Goal: Information Seeking & Learning: Learn about a topic

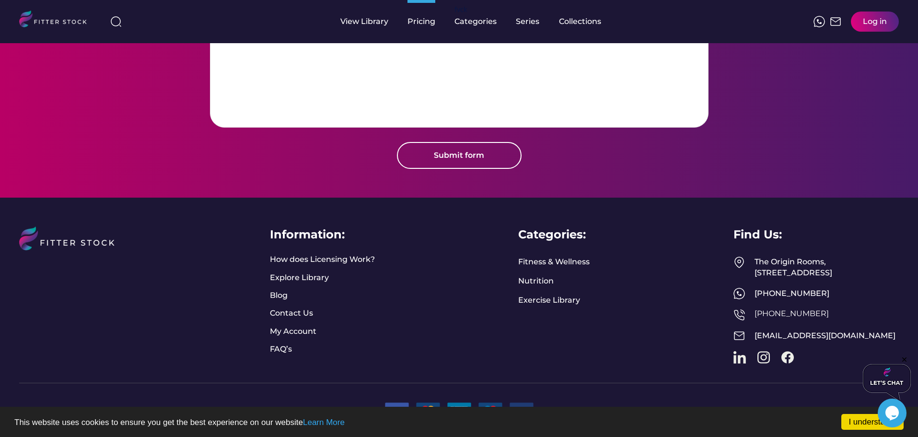
scroll to position [1147, 0]
click at [551, 295] on link "Exercise Library" at bounding box center [549, 300] width 62 height 11
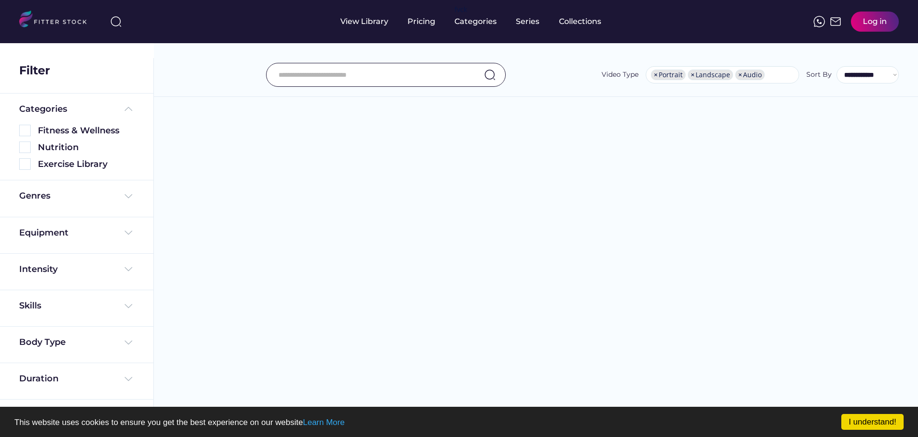
select select "**********"
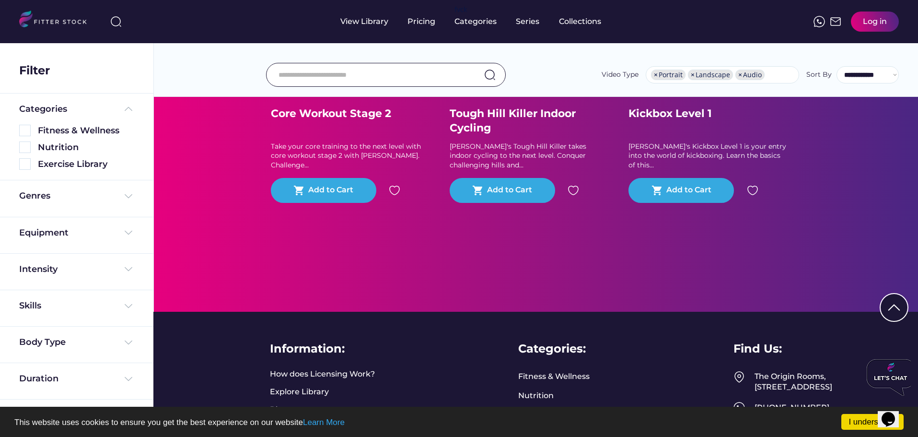
scroll to position [144, 0]
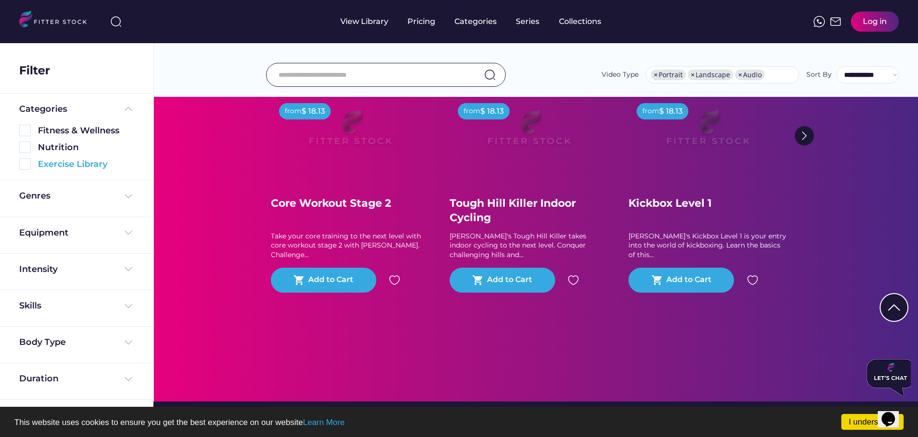
click at [78, 166] on div "Exercise Library" at bounding box center [86, 164] width 96 height 12
click at [23, 167] on img at bounding box center [25, 164] width 12 height 12
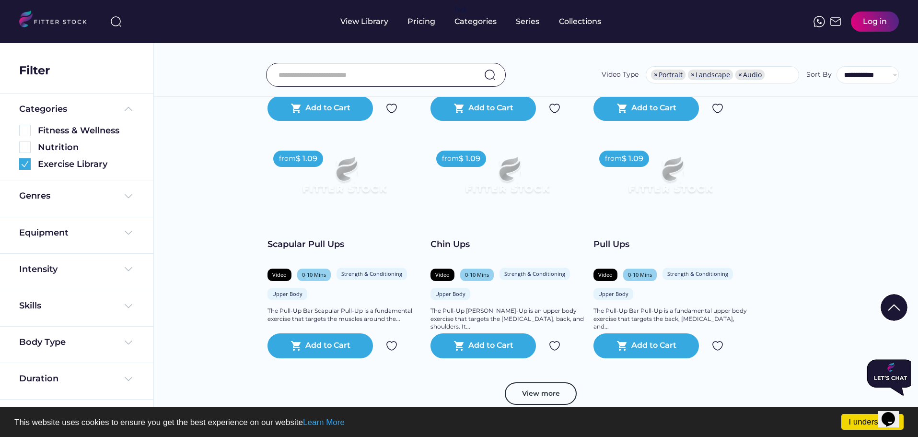
scroll to position [1678, 0]
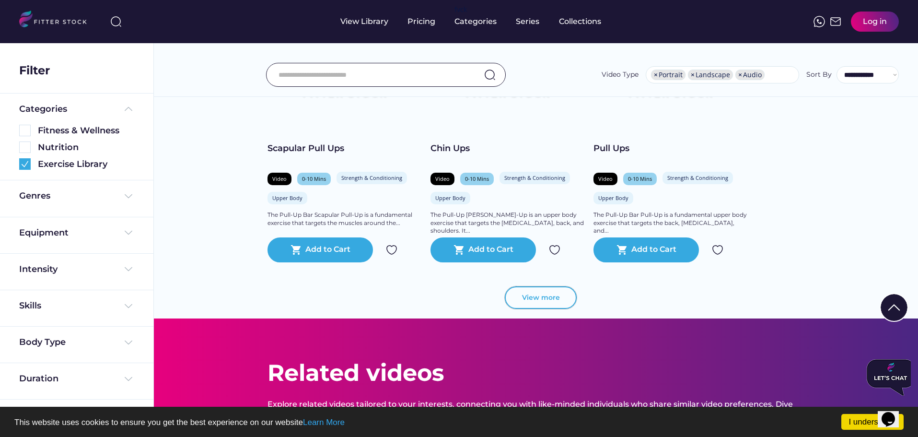
click at [533, 298] on button "View more" at bounding box center [541, 297] width 72 height 23
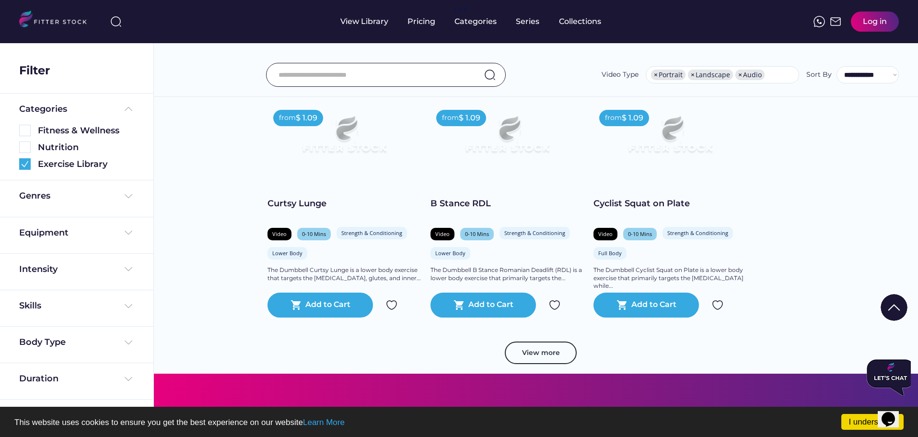
scroll to position [3307, 0]
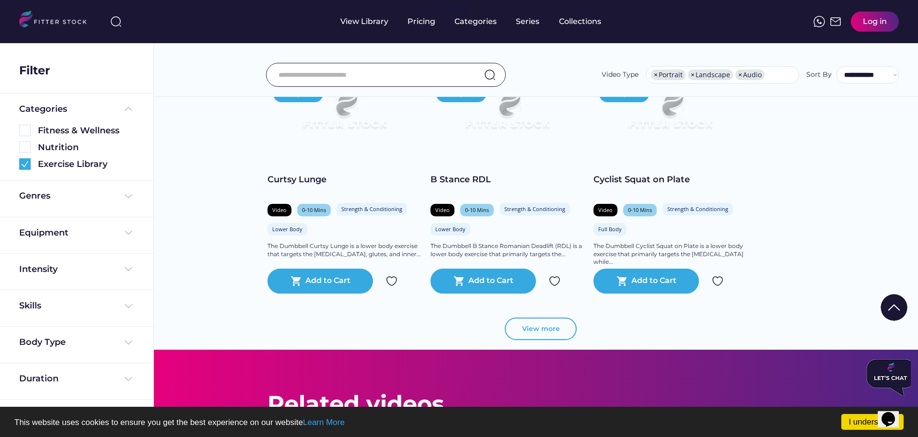
click at [533, 330] on button "View more" at bounding box center [541, 328] width 72 height 23
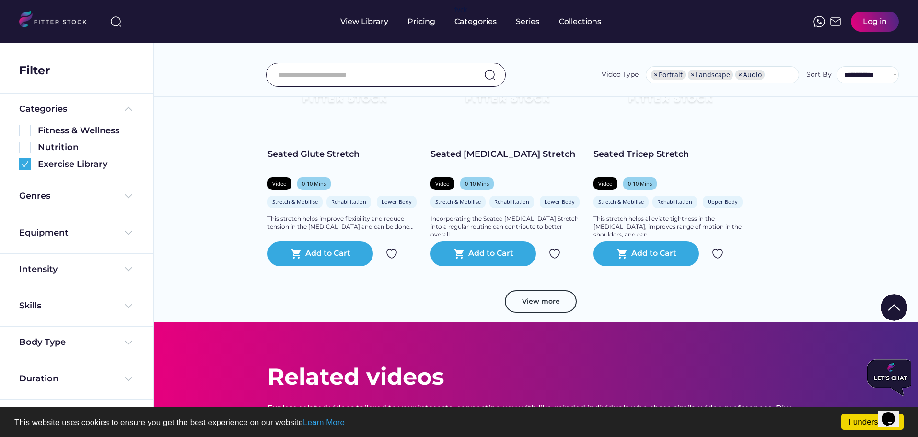
scroll to position [4985, 0]
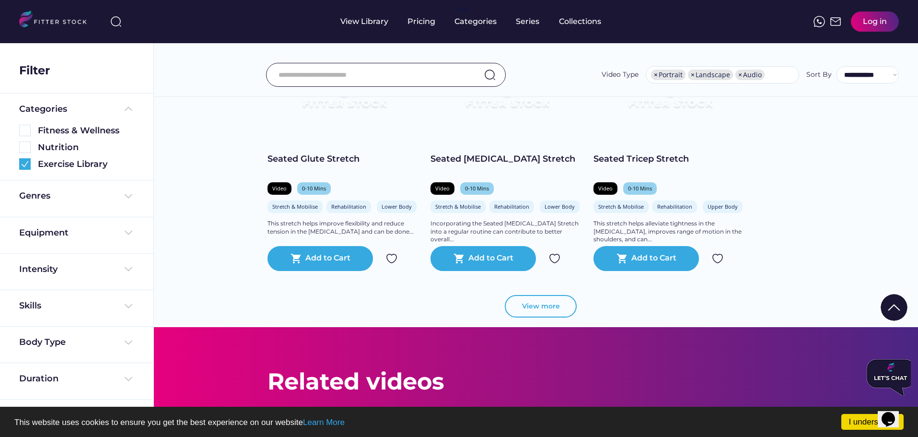
click at [550, 304] on button "View more" at bounding box center [541, 306] width 72 height 23
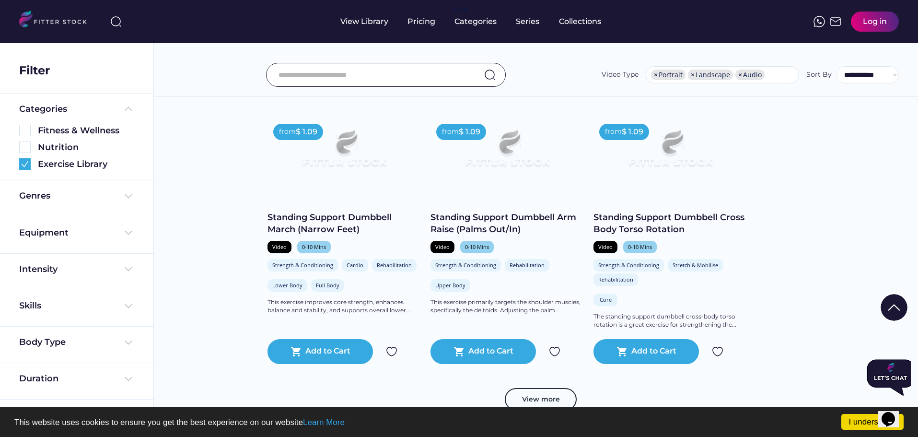
scroll to position [6854, 0]
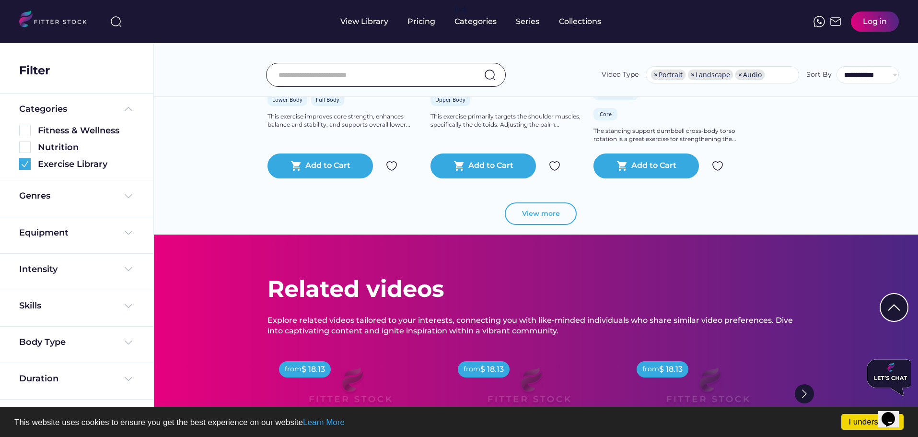
click at [532, 219] on button "View more" at bounding box center [541, 213] width 72 height 23
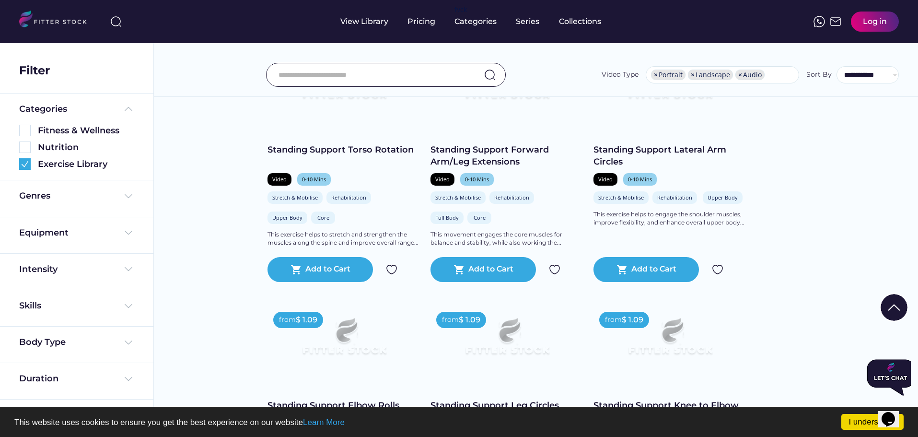
scroll to position [8579, 0]
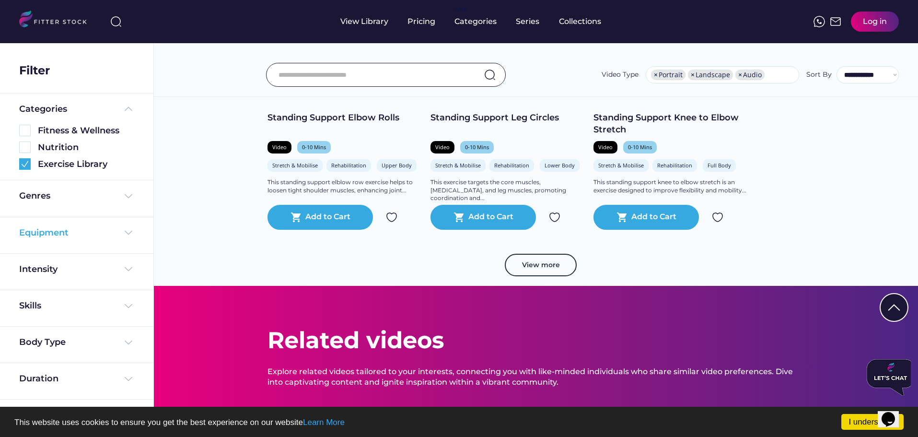
click at [96, 230] on div "Equipment" at bounding box center [76, 233] width 115 height 12
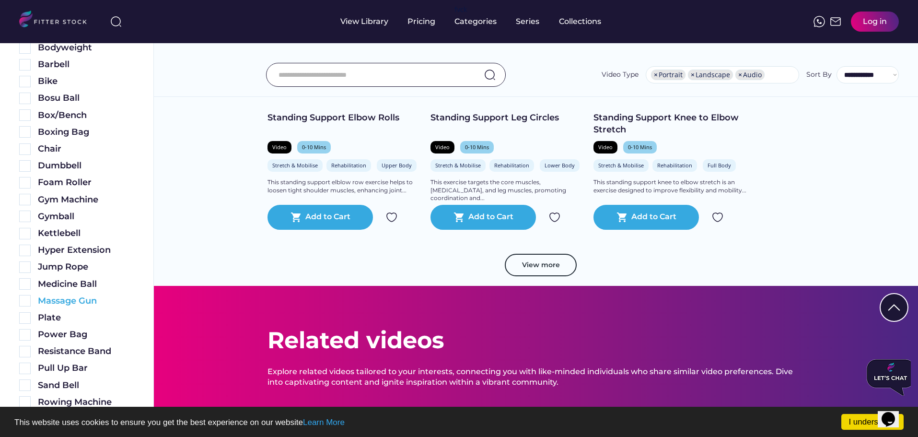
scroll to position [192, 0]
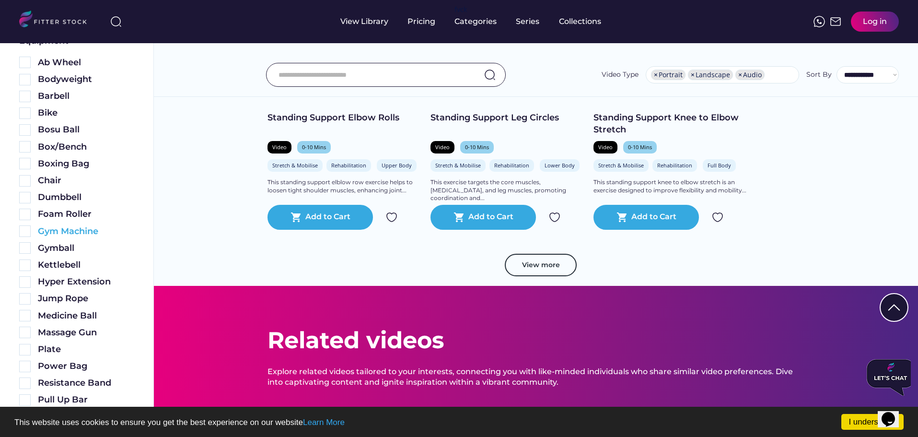
click at [81, 229] on div "Gym Machine" at bounding box center [86, 231] width 96 height 12
click at [22, 231] on img at bounding box center [25, 231] width 12 height 12
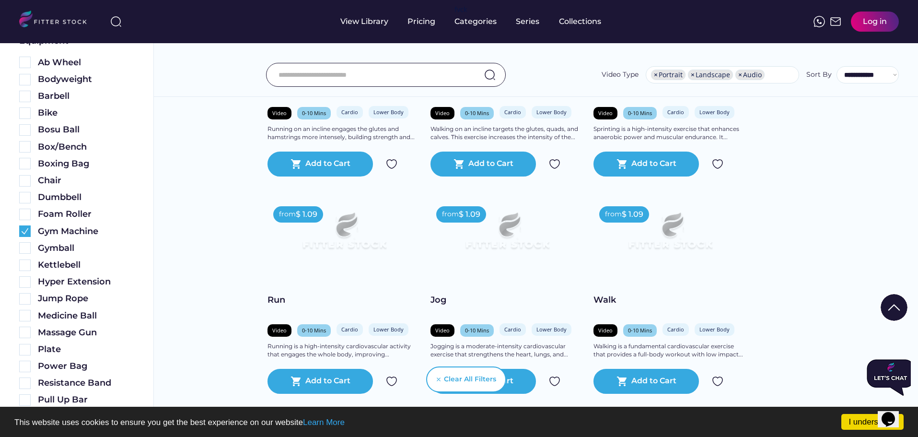
scroll to position [1678, 0]
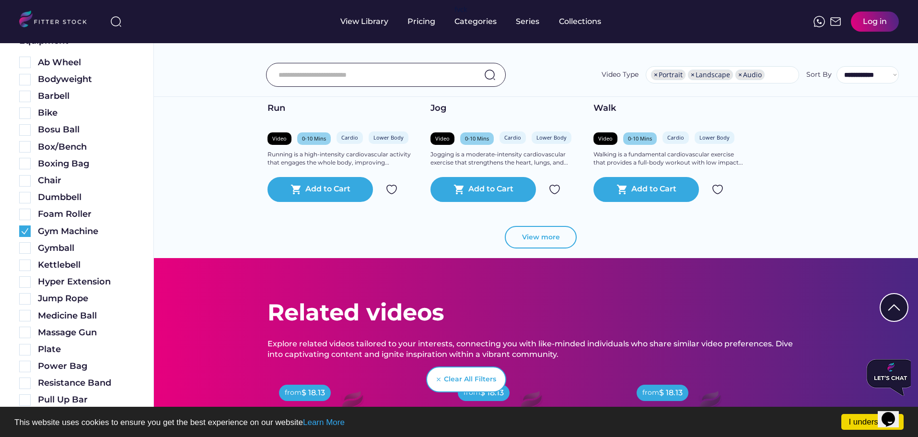
click at [524, 229] on button "View more" at bounding box center [541, 237] width 72 height 23
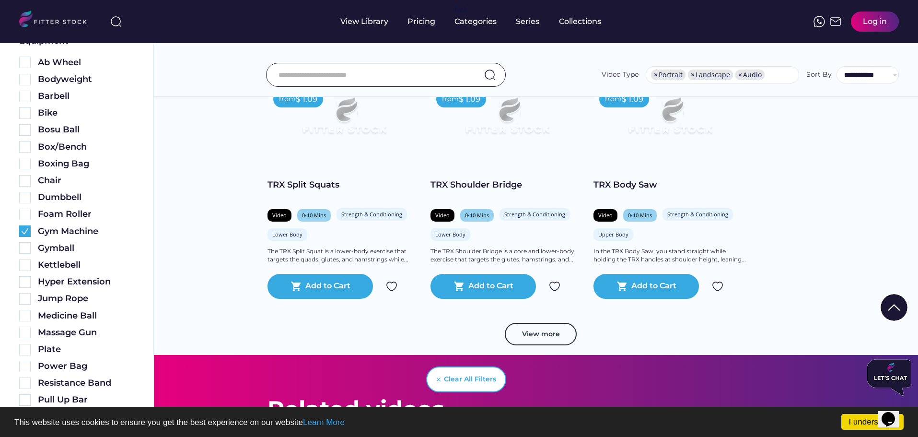
scroll to position [3163, 0]
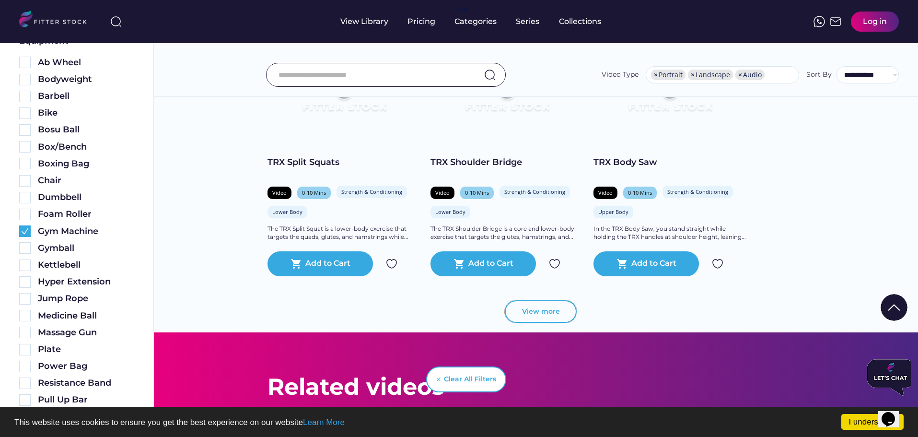
click at [538, 310] on button "View more" at bounding box center [541, 311] width 72 height 23
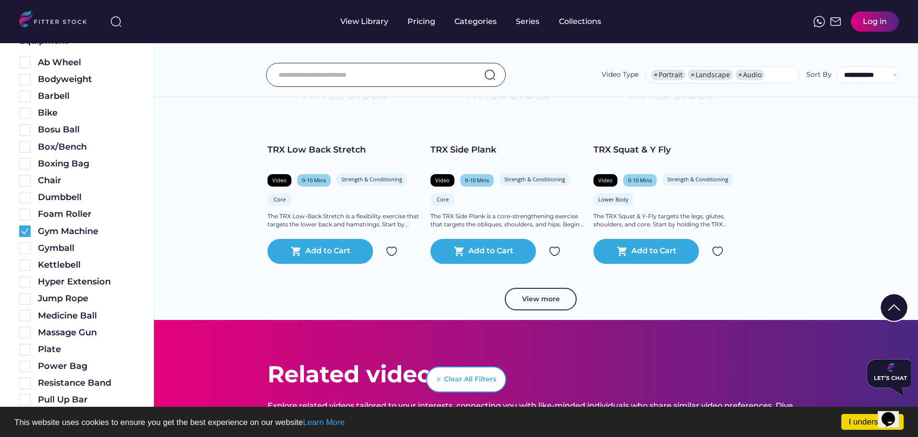
scroll to position [4985, 0]
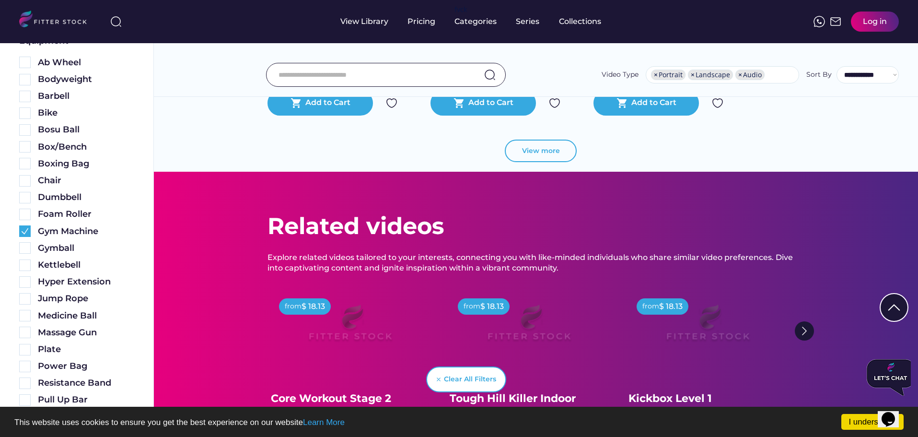
click at [547, 148] on button "View more" at bounding box center [541, 150] width 72 height 23
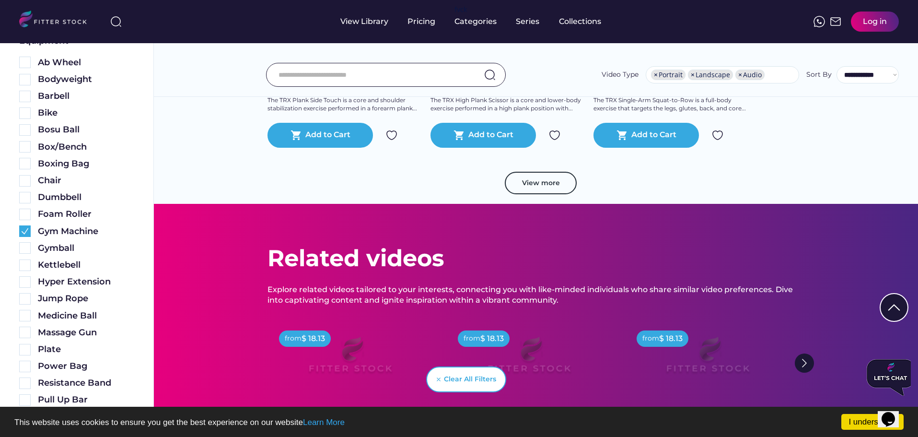
scroll to position [6614, 0]
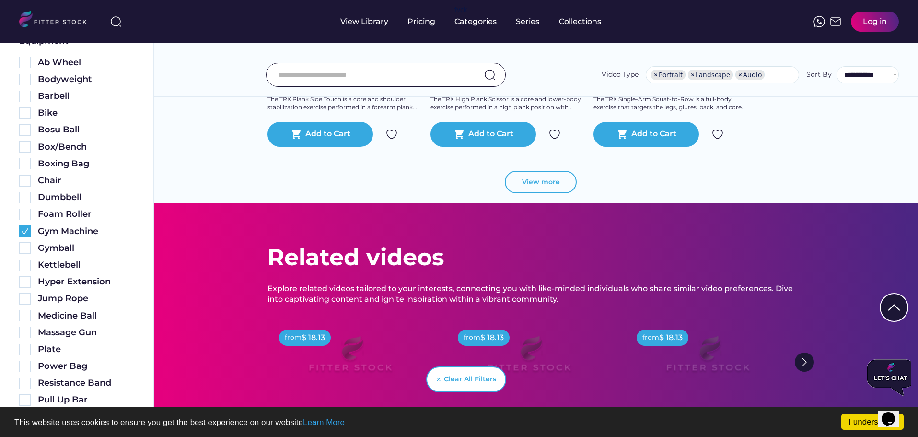
click at [544, 186] on button "View more" at bounding box center [541, 182] width 72 height 23
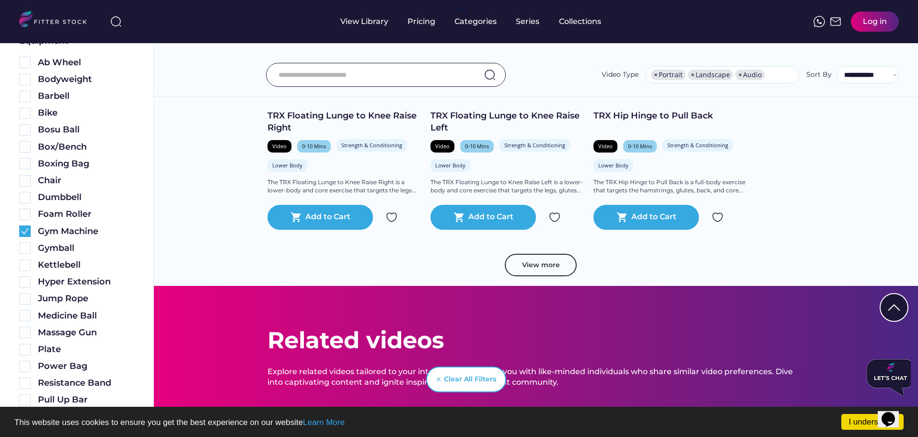
scroll to position [8196, 0]
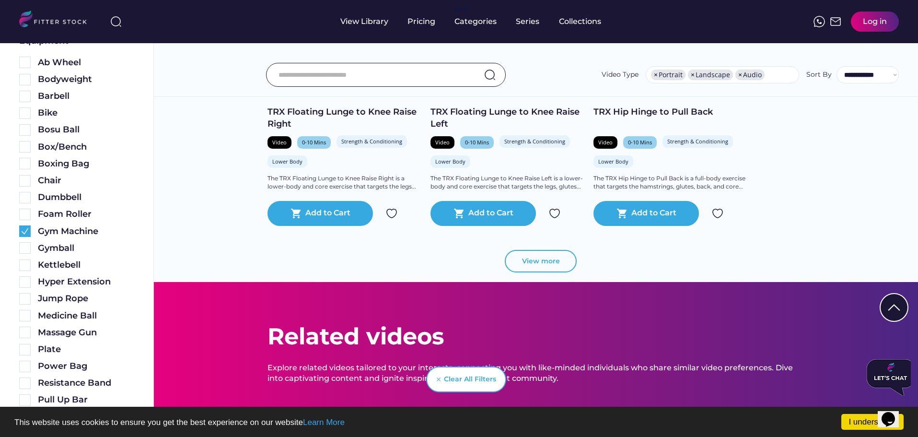
click at [556, 260] on button "View more" at bounding box center [541, 261] width 72 height 23
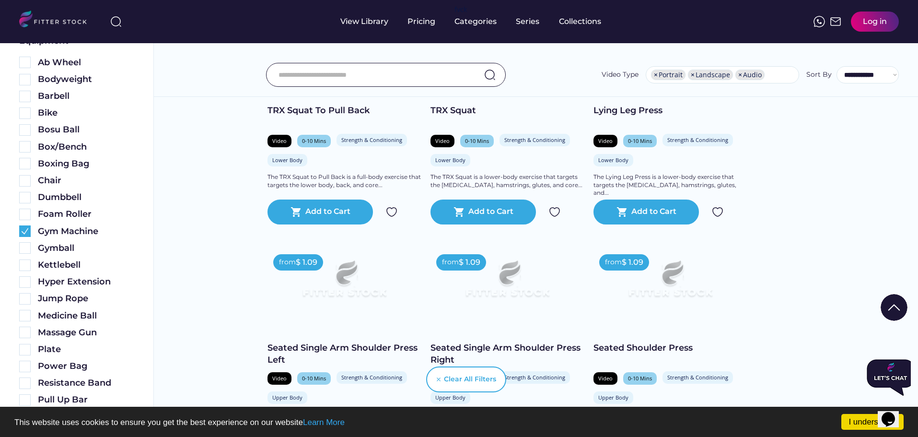
scroll to position [8436, 0]
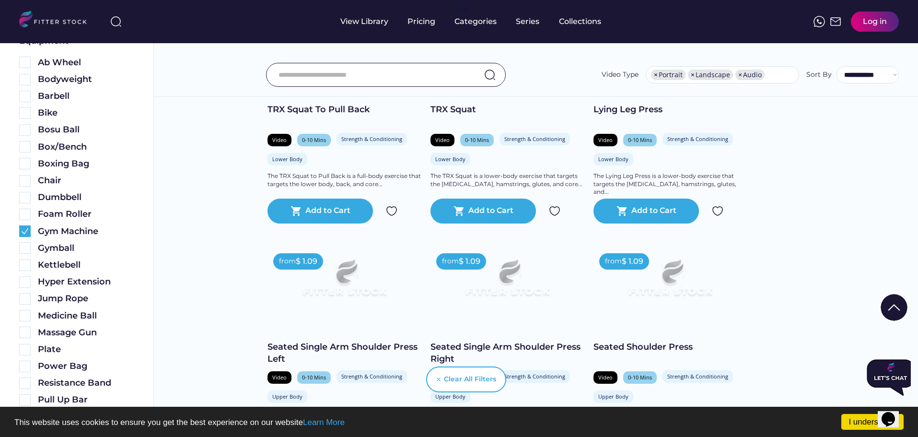
click at [527, 298] on img at bounding box center [507, 281] width 123 height 69
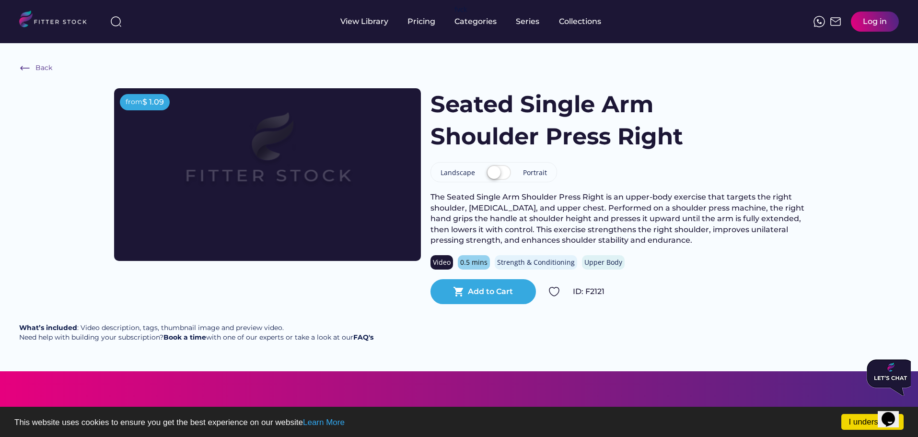
click at [496, 175] on label at bounding box center [498, 172] width 29 height 21
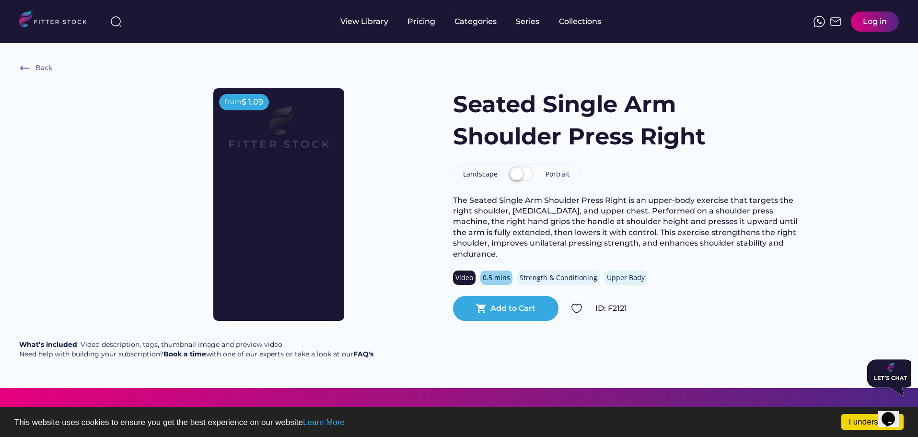
click at [525, 178] on label at bounding box center [521, 174] width 29 height 21
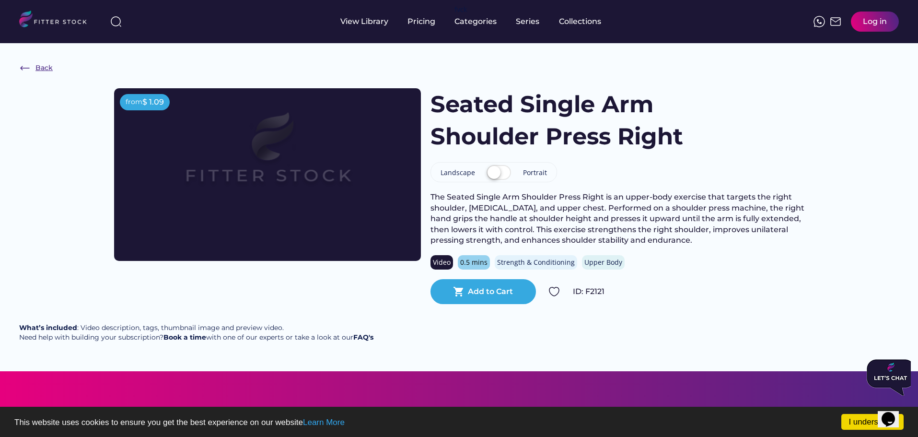
click at [20, 70] on img at bounding box center [25, 68] width 12 height 12
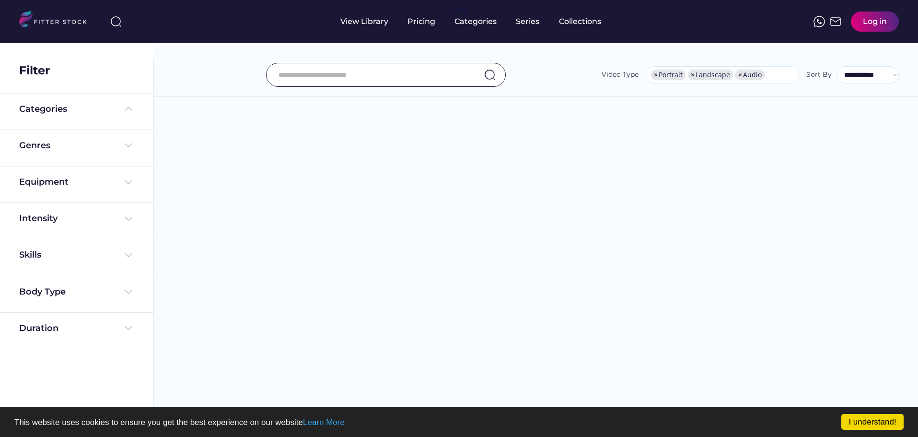
select select "**********"
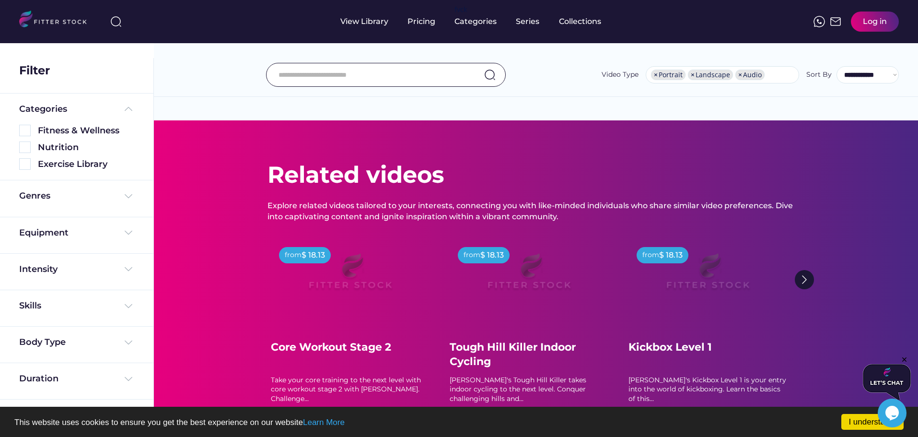
click at [104, 241] on div "Equipment" at bounding box center [76, 235] width 115 height 17
click at [131, 236] on img at bounding box center [129, 233] width 12 height 12
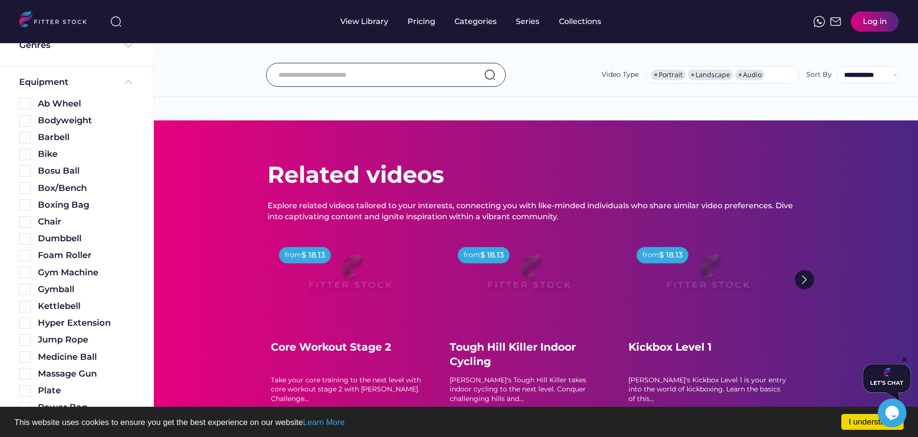
scroll to position [144, 0]
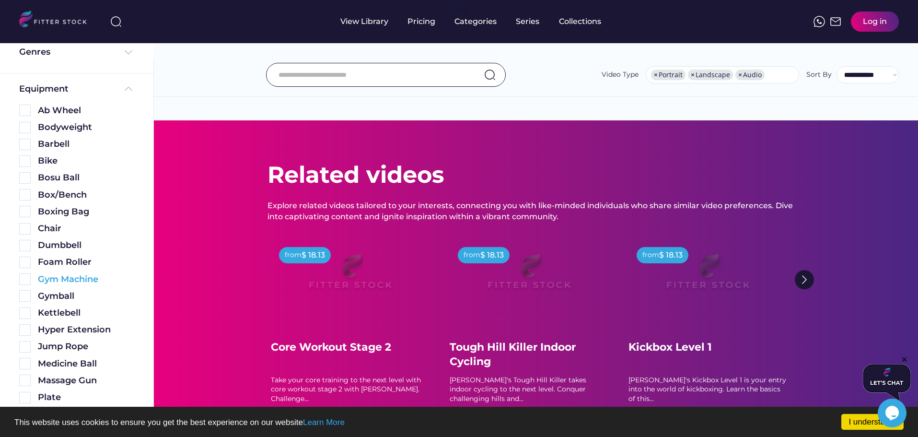
click at [76, 276] on div "Gym Machine" at bounding box center [86, 279] width 96 height 12
click at [28, 281] on img at bounding box center [25, 279] width 12 height 12
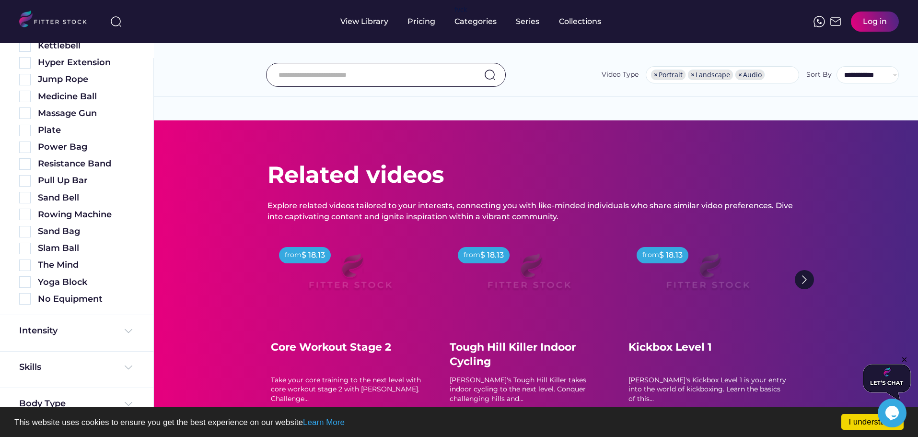
scroll to position [487, 0]
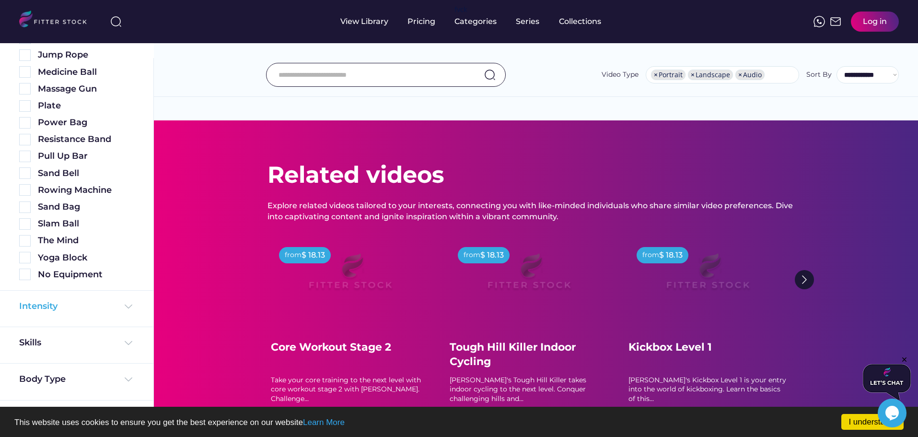
click at [76, 306] on div "Intensity" at bounding box center [76, 306] width 115 height 12
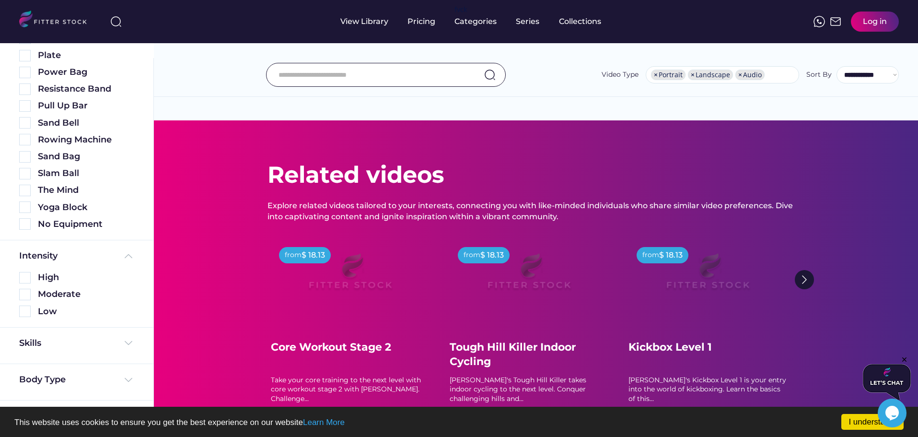
click at [114, 339] on div "Skills" at bounding box center [76, 343] width 115 height 12
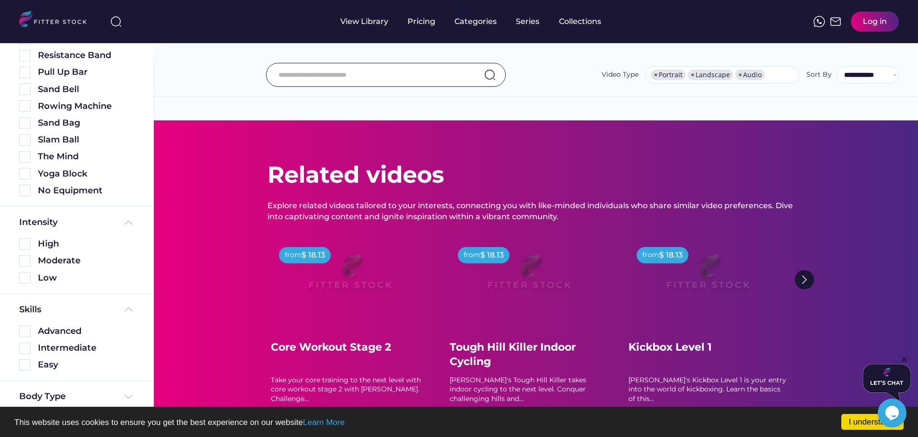
scroll to position [588, 0]
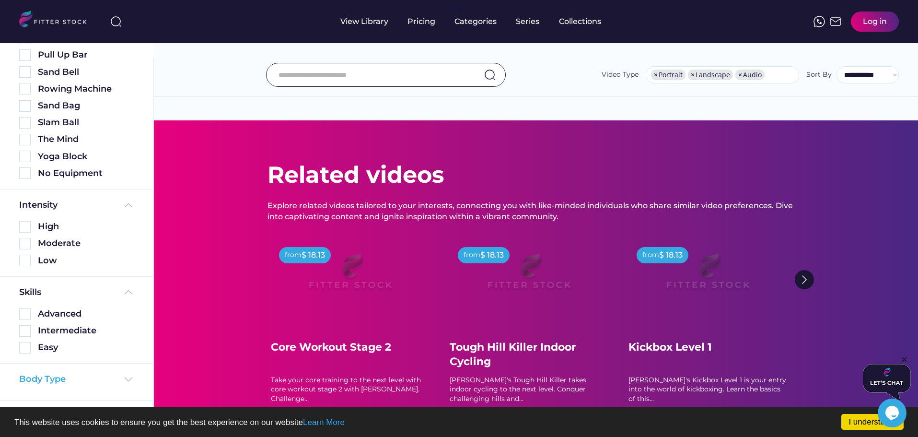
click at [126, 375] on img at bounding box center [129, 379] width 12 height 12
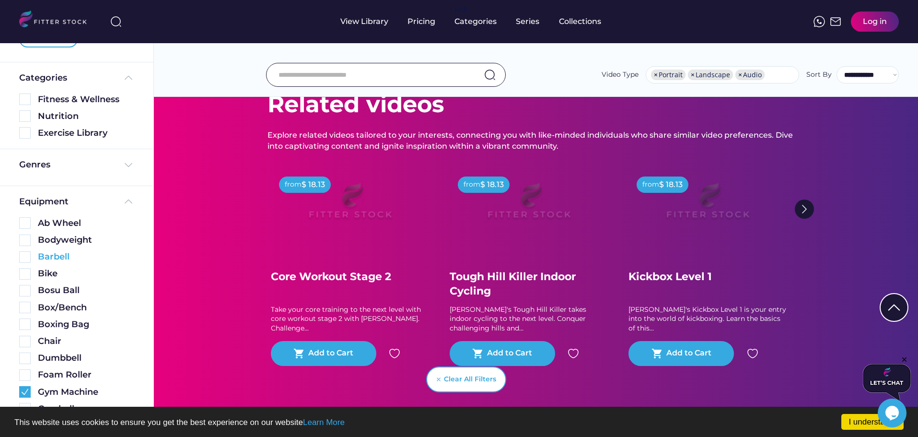
scroll to position [0, 0]
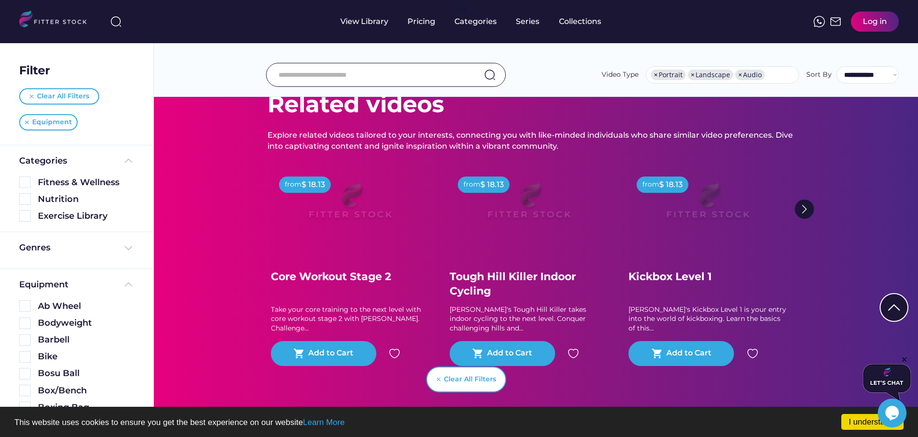
click at [118, 257] on div "Genres" at bounding box center [76, 250] width 115 height 17
click at [125, 246] on img at bounding box center [129, 248] width 12 height 12
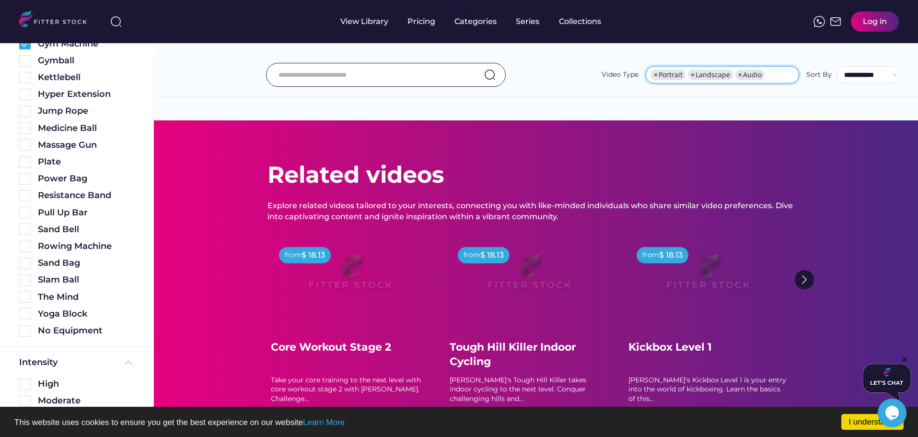
click at [694, 78] on span "×" at bounding box center [693, 74] width 4 height 7
select select "**********"
click at [694, 78] on span "×" at bounding box center [693, 74] width 4 height 7
click at [653, 78] on li "× Portrait" at bounding box center [668, 74] width 35 height 11
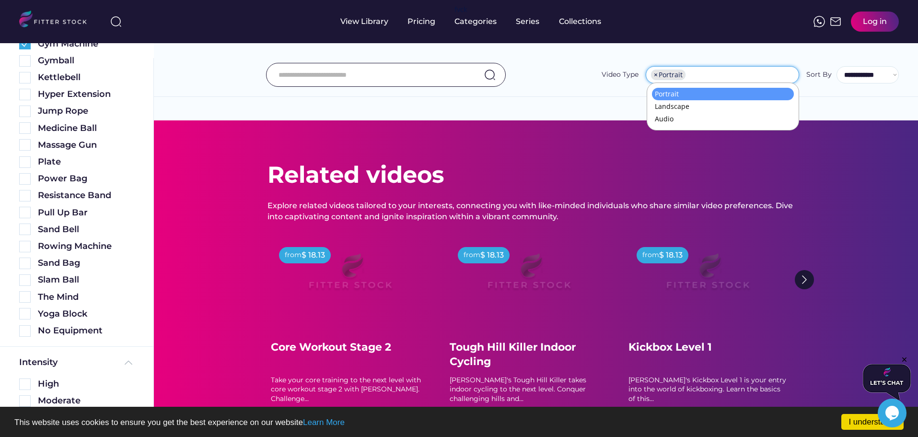
click at [653, 73] on li "× Portrait" at bounding box center [668, 74] width 35 height 11
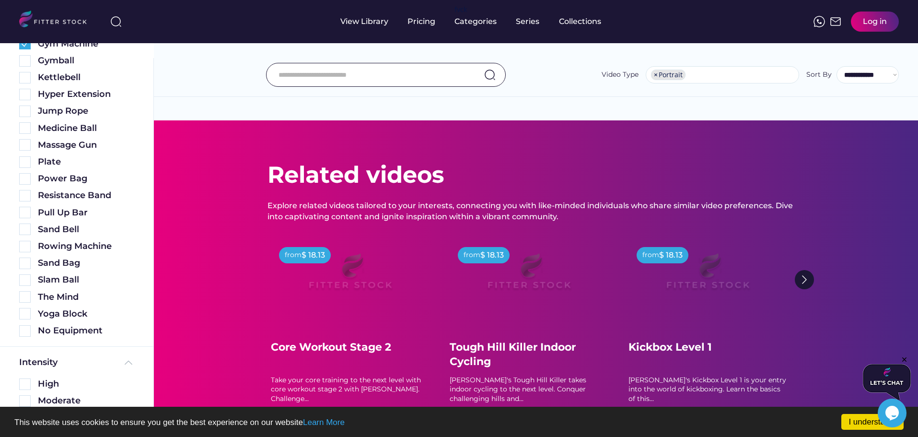
click at [657, 75] on span "×" at bounding box center [656, 74] width 4 height 7
select select
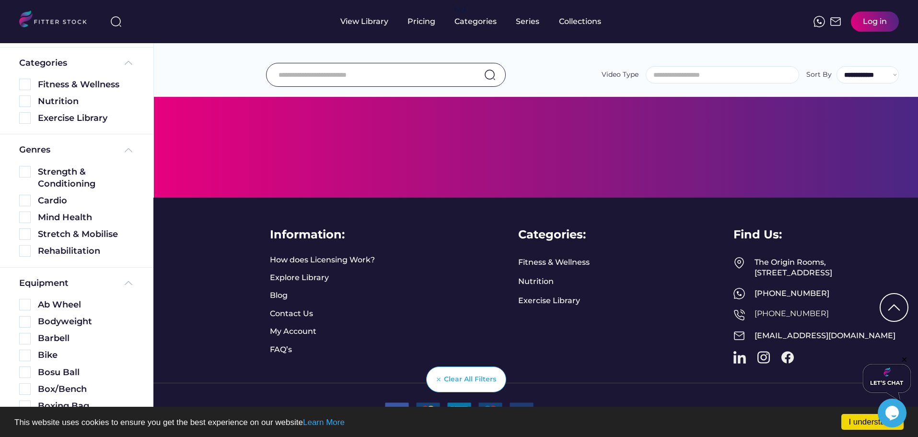
click at [449, 375] on div "Clear All Filters" at bounding box center [470, 379] width 52 height 10
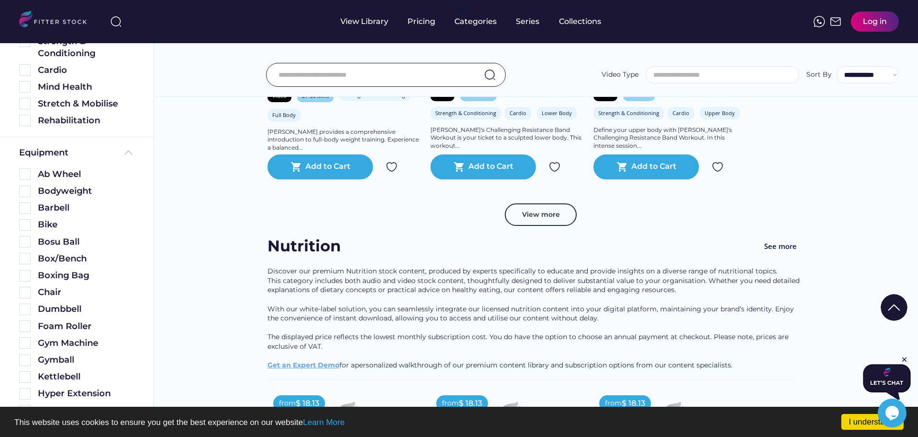
scroll to position [194, 0]
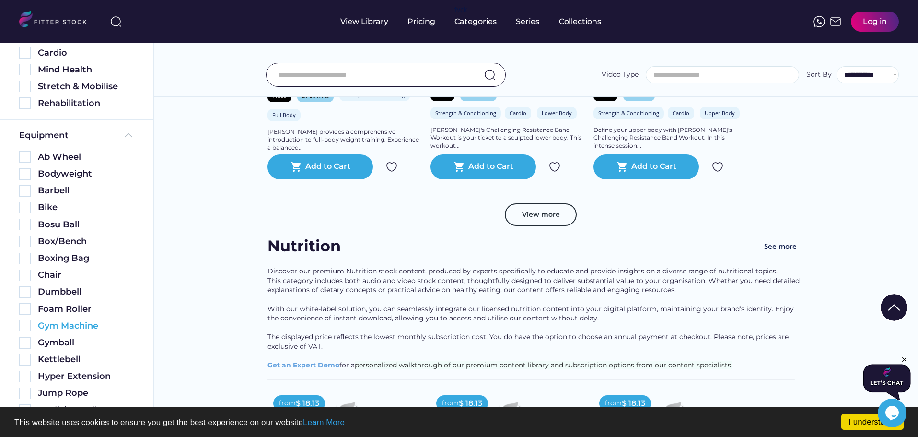
click at [25, 327] on img at bounding box center [25, 326] width 12 height 12
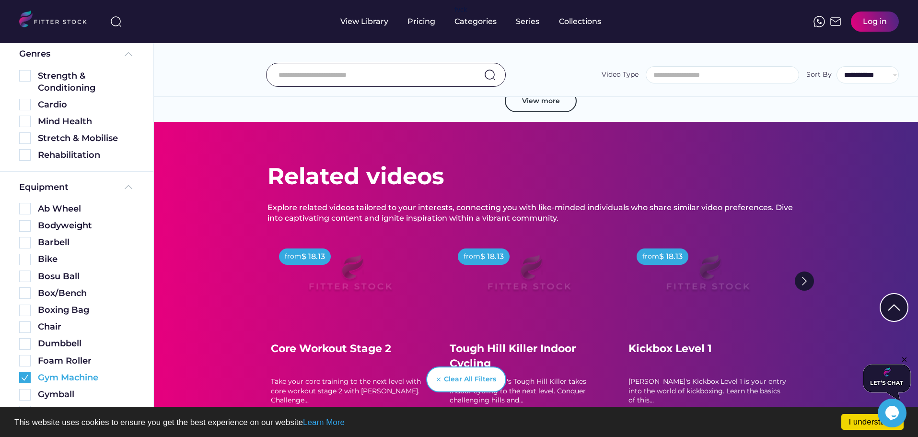
scroll to position [245, 0]
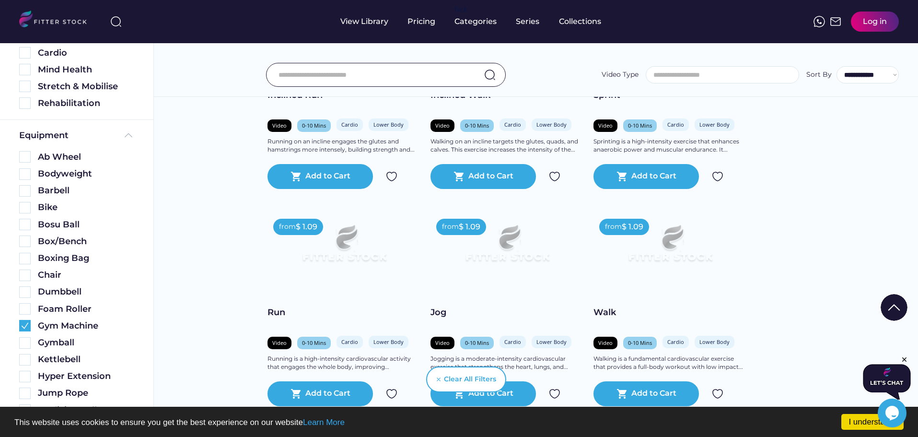
click at [356, 74] on input "input" at bounding box center [373, 75] width 191 height 20
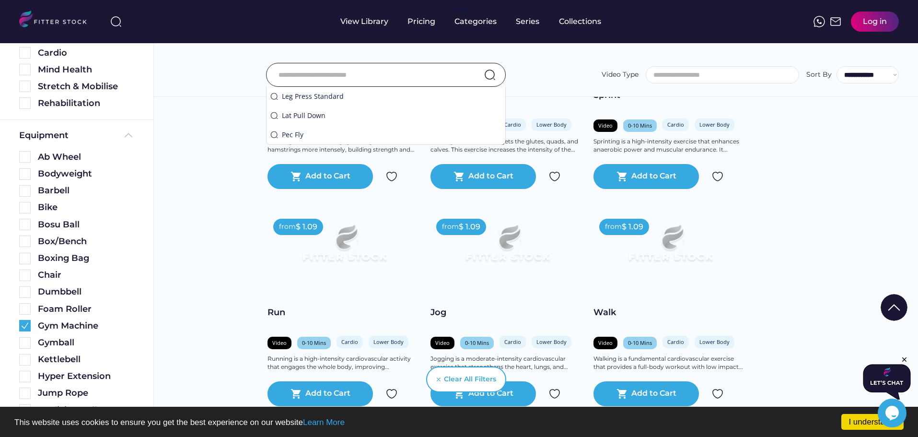
click at [709, 79] on input "search" at bounding box center [724, 74] width 152 height 7
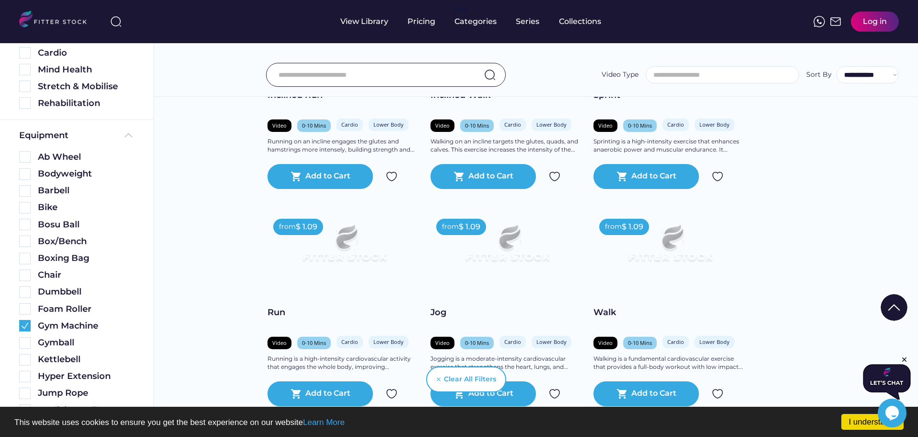
click at [407, 74] on input "input" at bounding box center [373, 75] width 191 height 20
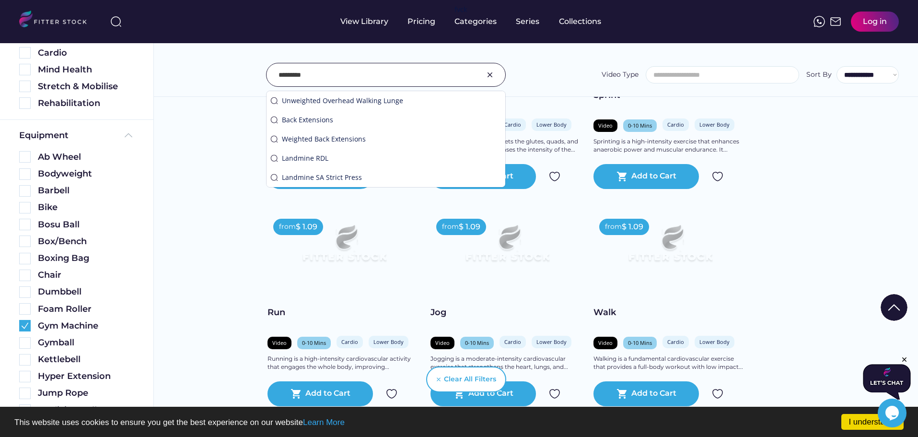
type input "*********"
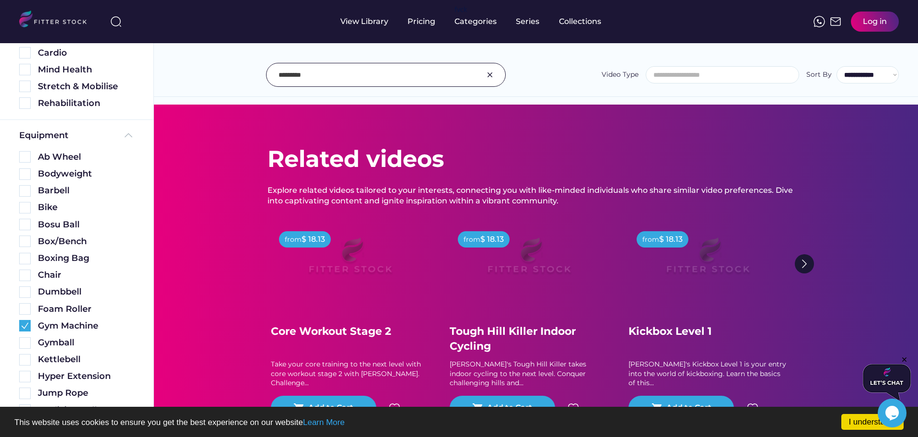
scroll to position [0, 0]
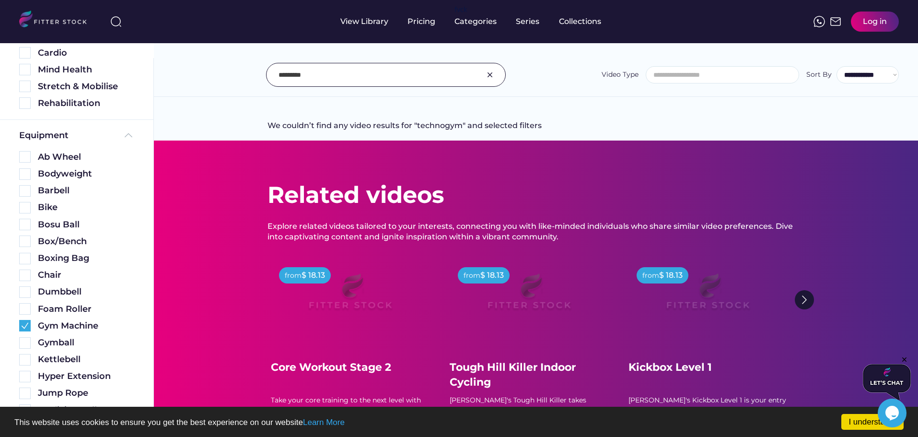
click at [298, 81] on input "input" at bounding box center [373, 75] width 191 height 20
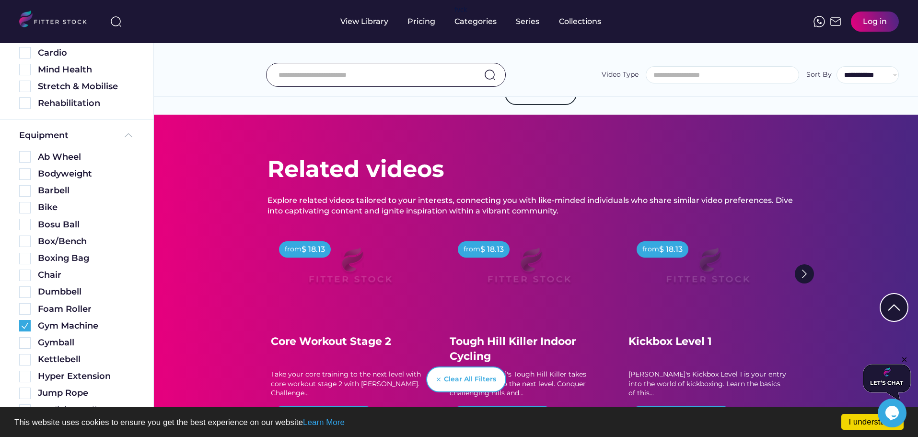
scroll to position [1630, 0]
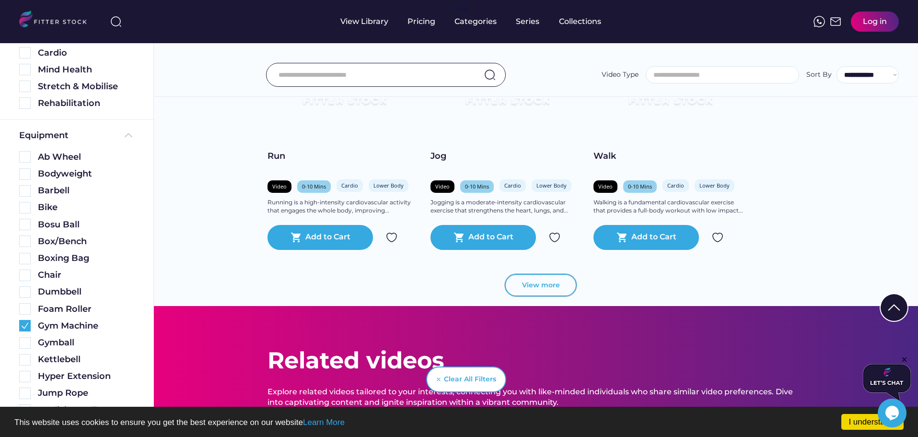
click at [540, 290] on button "View more" at bounding box center [541, 285] width 72 height 23
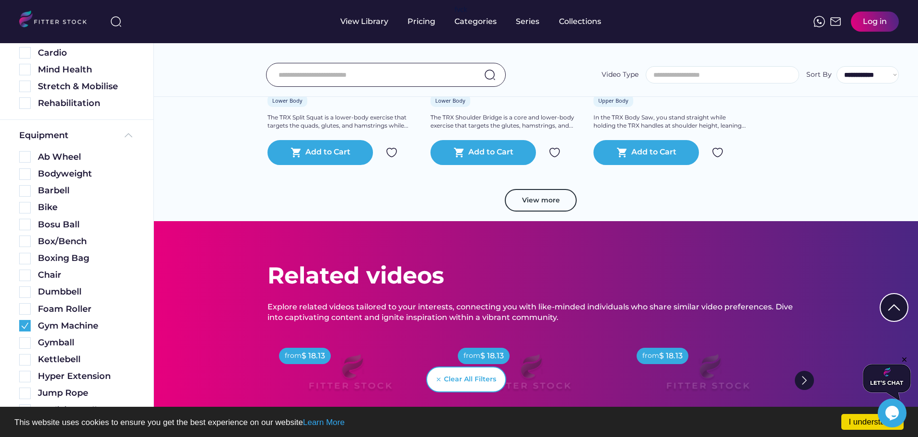
scroll to position [3259, 0]
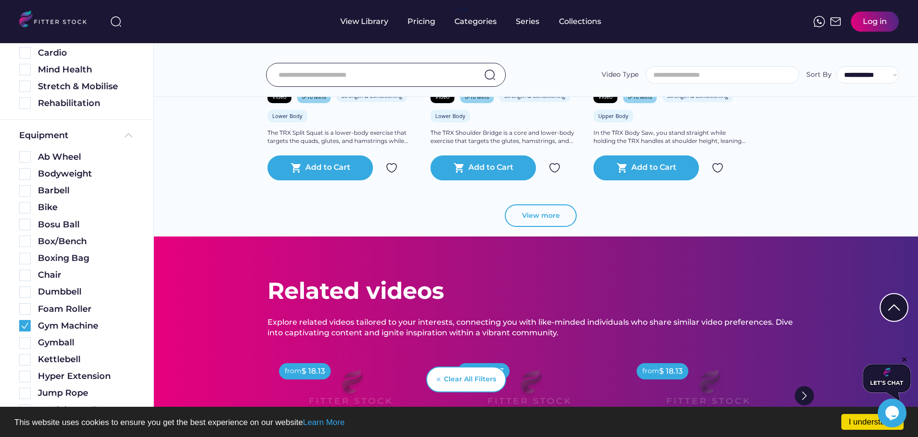
click at [533, 214] on button "View more" at bounding box center [541, 215] width 72 height 23
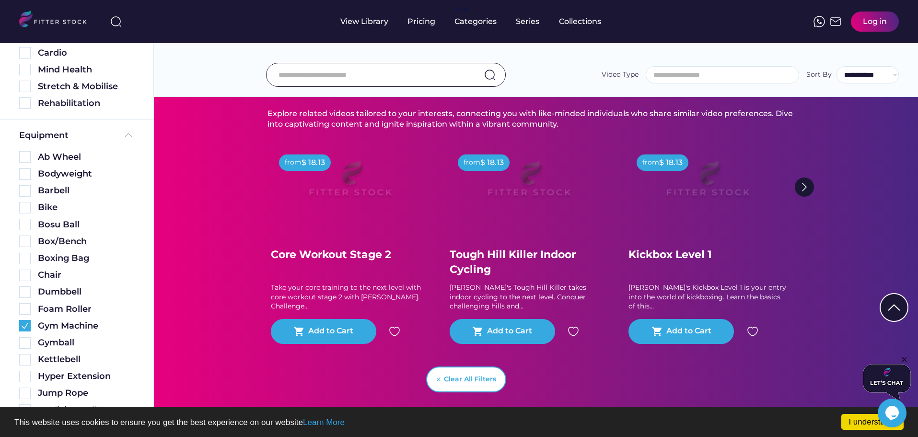
scroll to position [4937, 0]
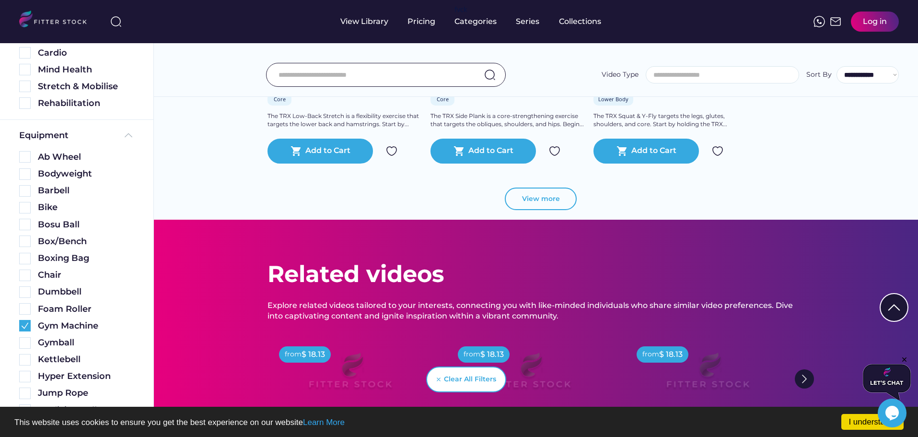
click at [537, 200] on button "View more" at bounding box center [541, 198] width 72 height 23
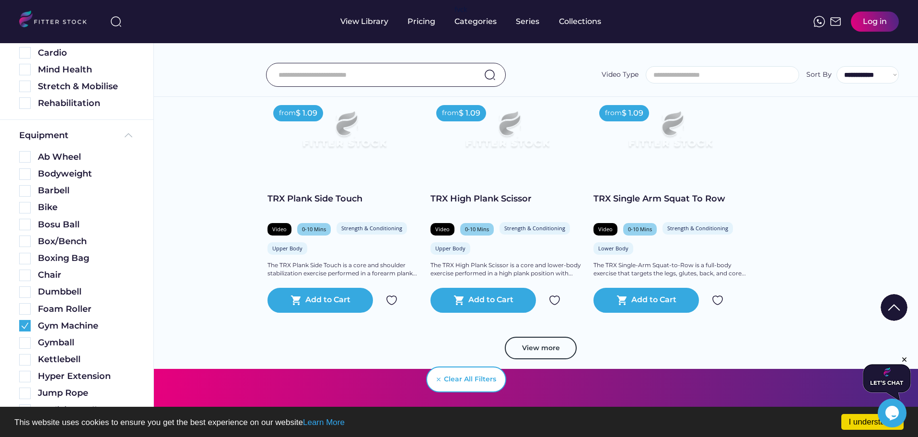
scroll to position [6614, 0]
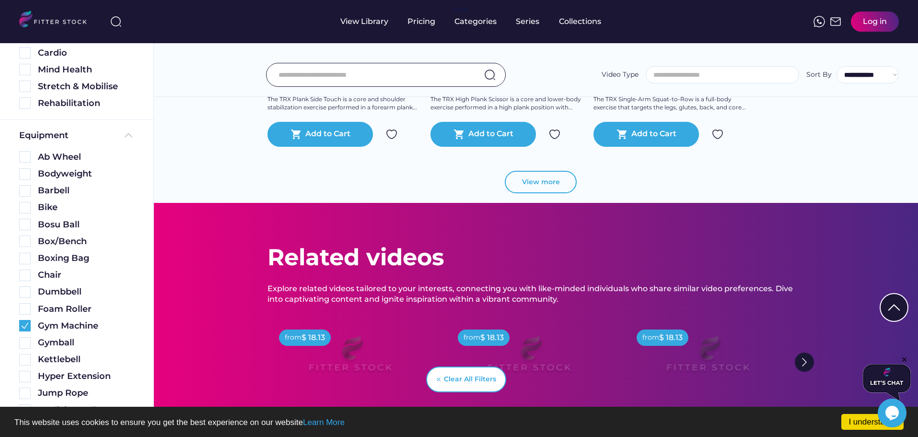
click at [547, 186] on button "View more" at bounding box center [541, 182] width 72 height 23
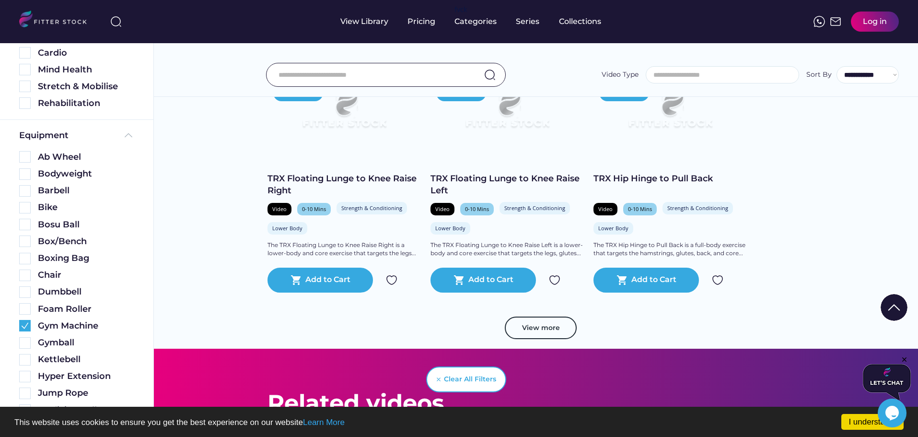
scroll to position [8148, 0]
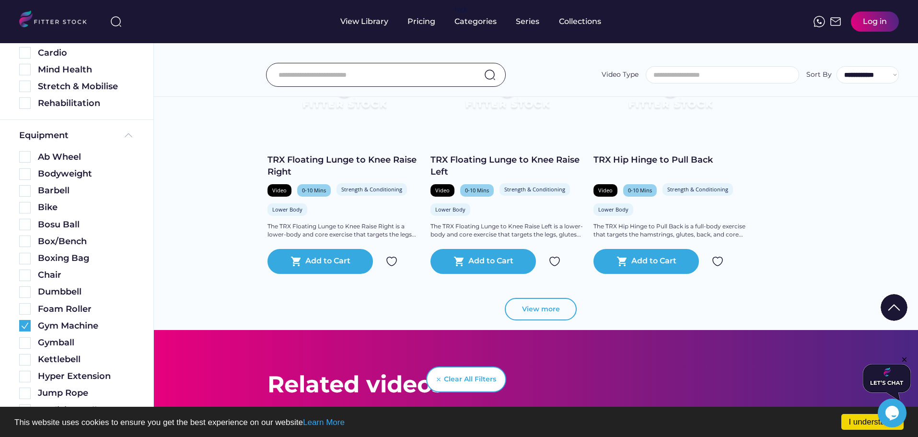
click at [551, 307] on button "View more" at bounding box center [541, 309] width 72 height 23
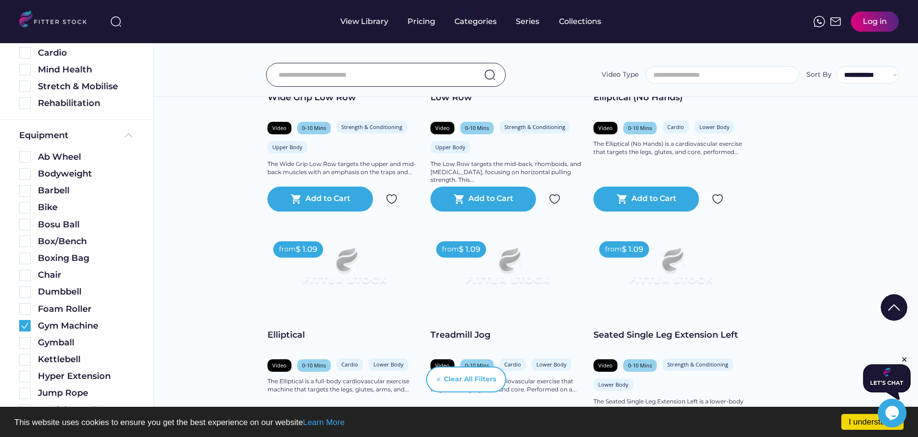
scroll to position [9826, 0]
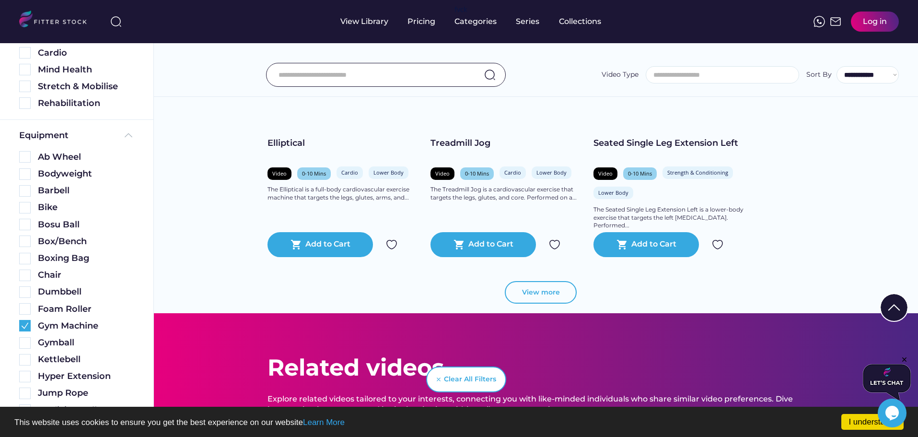
click at [553, 289] on button "View more" at bounding box center [541, 292] width 72 height 23
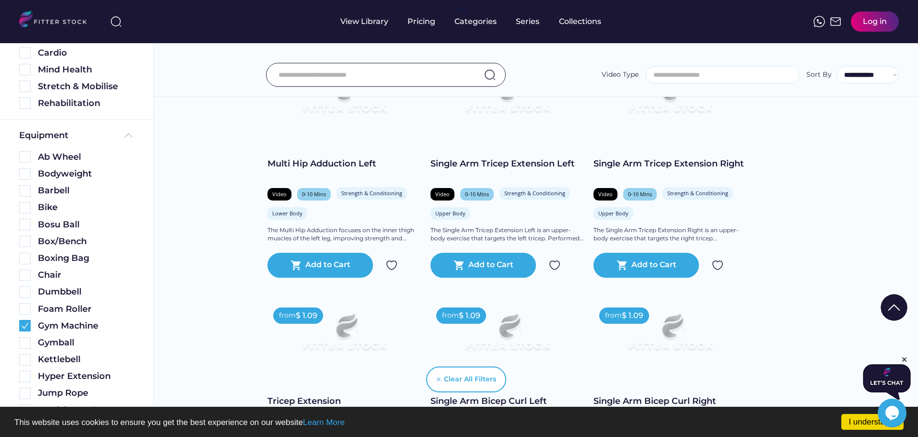
scroll to position [11468, 0]
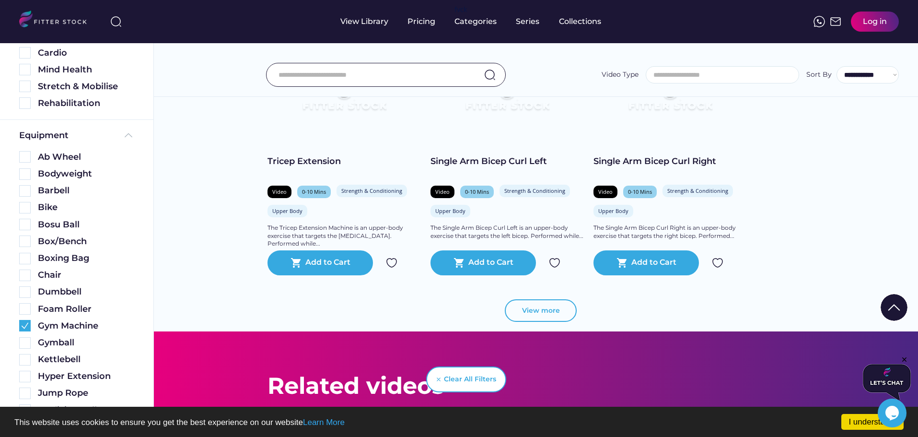
click at [556, 318] on button "View more" at bounding box center [541, 310] width 72 height 23
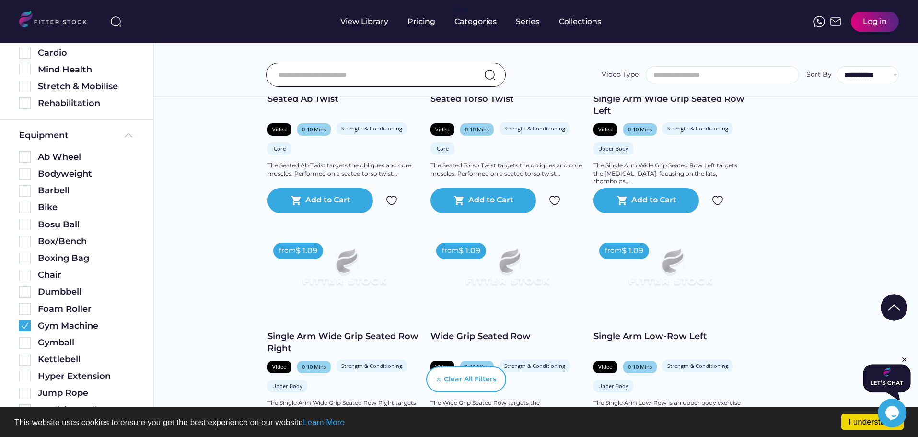
scroll to position [13146, 0]
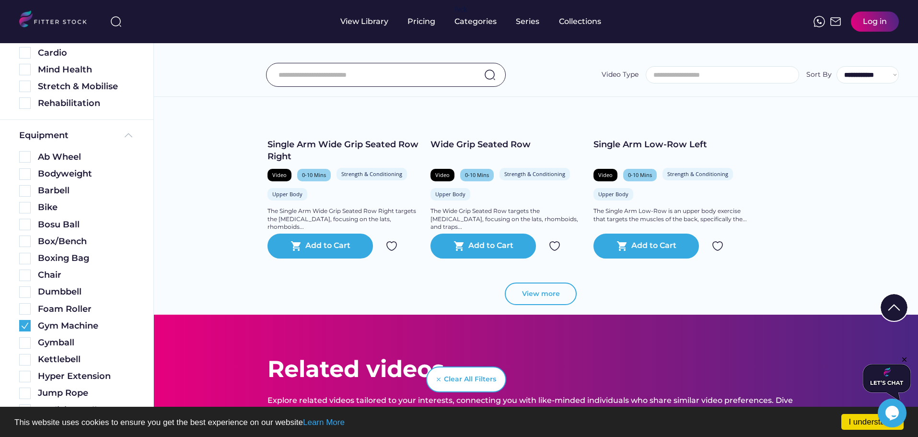
click at [541, 293] on button "View more" at bounding box center [541, 293] width 72 height 23
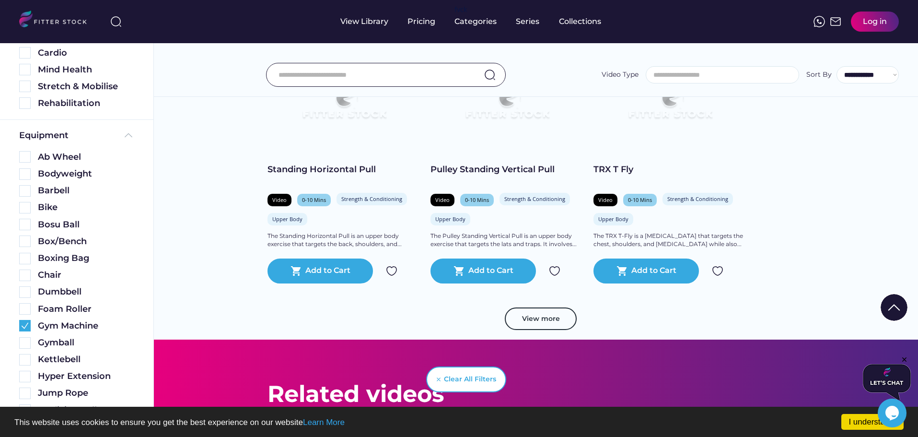
scroll to position [14804, 0]
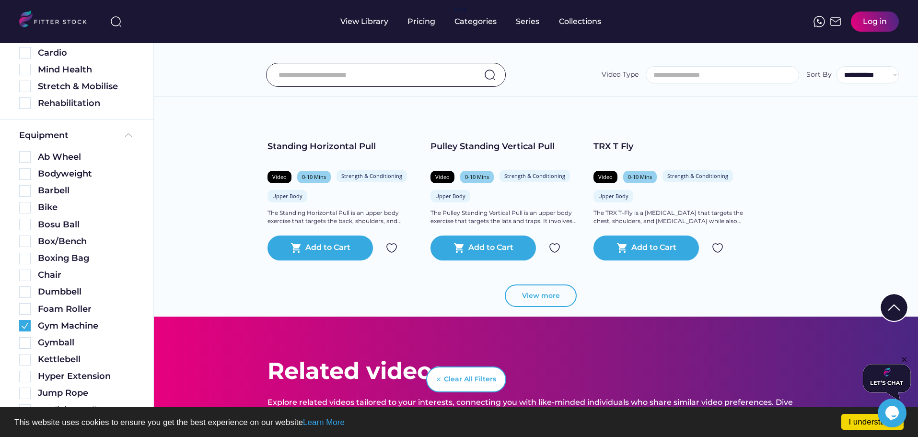
click at [543, 298] on button "View more" at bounding box center [541, 295] width 72 height 23
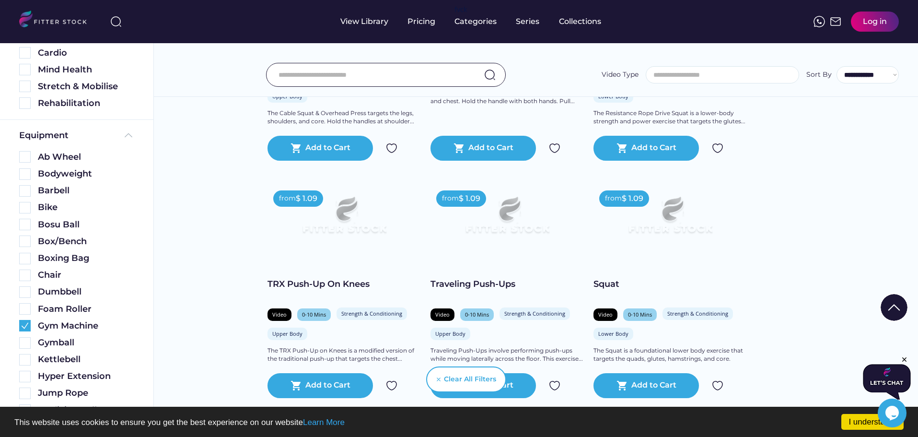
scroll to position [16567, 0]
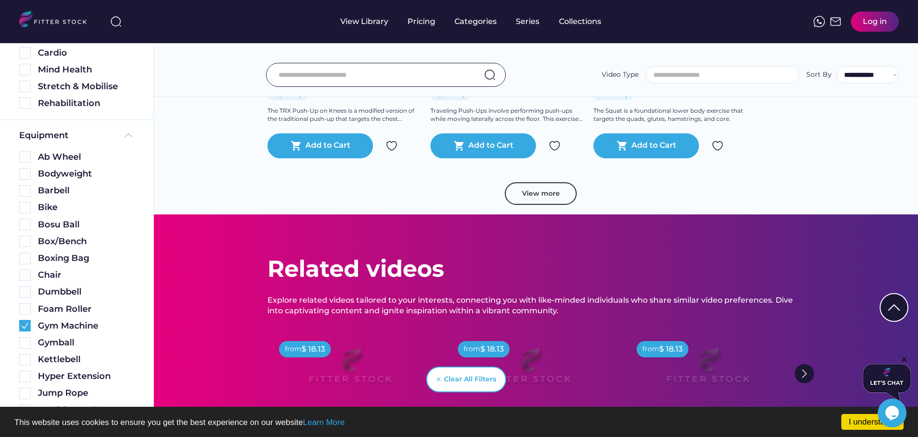
click at [551, 194] on button "View more" at bounding box center [541, 193] width 72 height 23
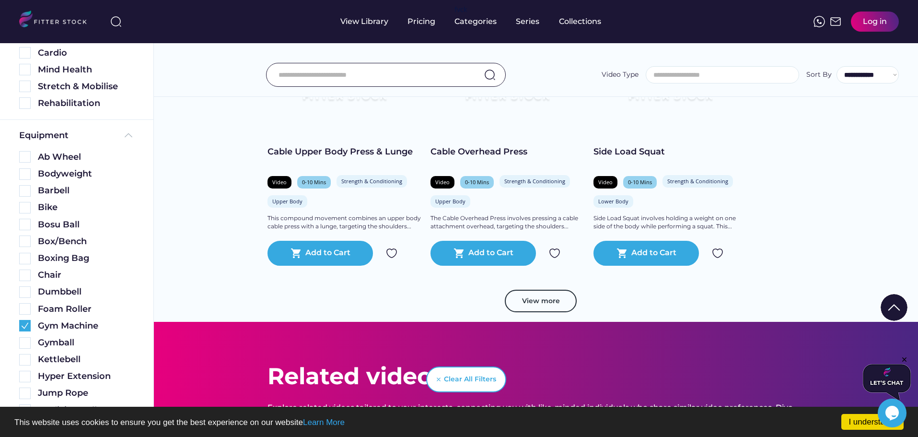
scroll to position [18245, 0]
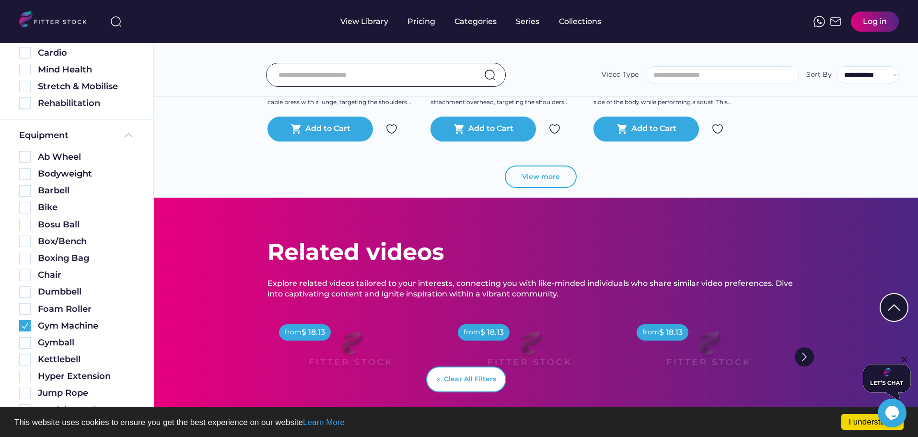
click at [541, 178] on button "View more" at bounding box center [541, 176] width 72 height 23
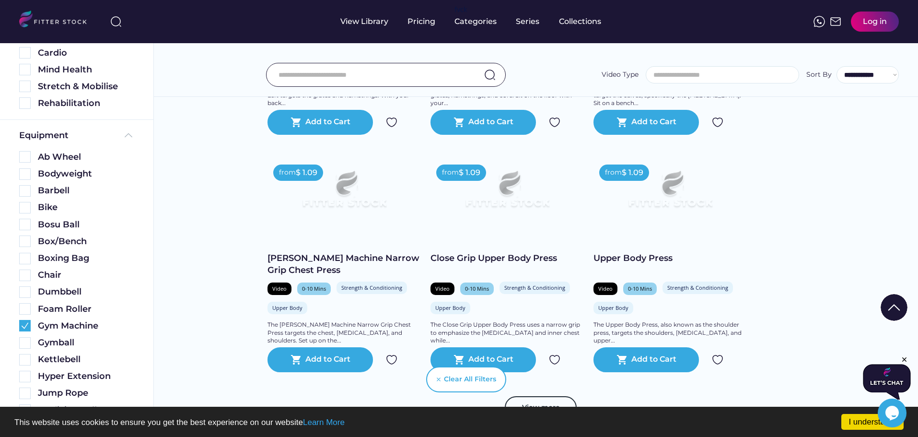
scroll to position [19826, 0]
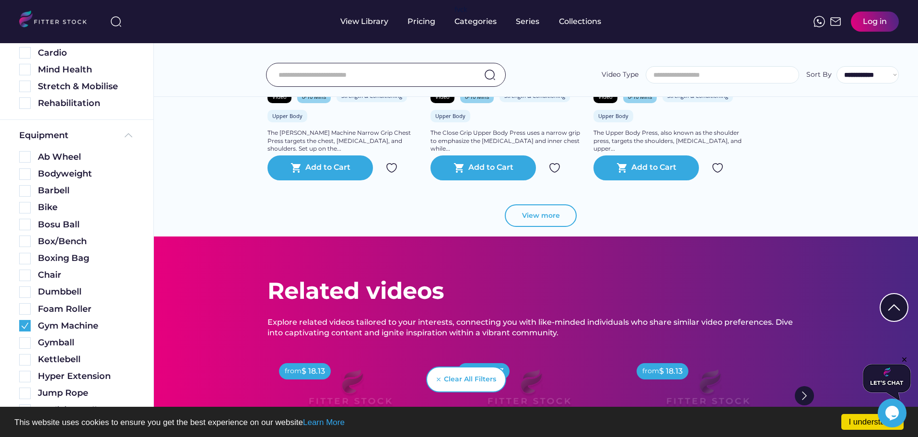
click at [551, 220] on button "View more" at bounding box center [541, 215] width 72 height 23
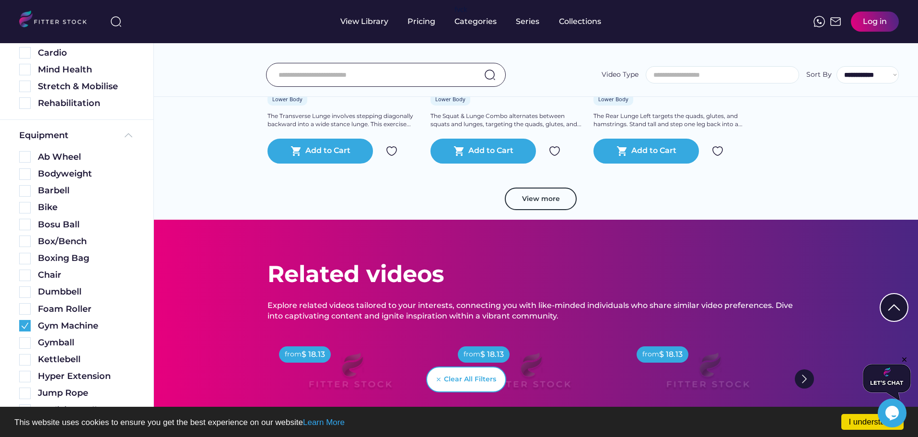
scroll to position [21408, 0]
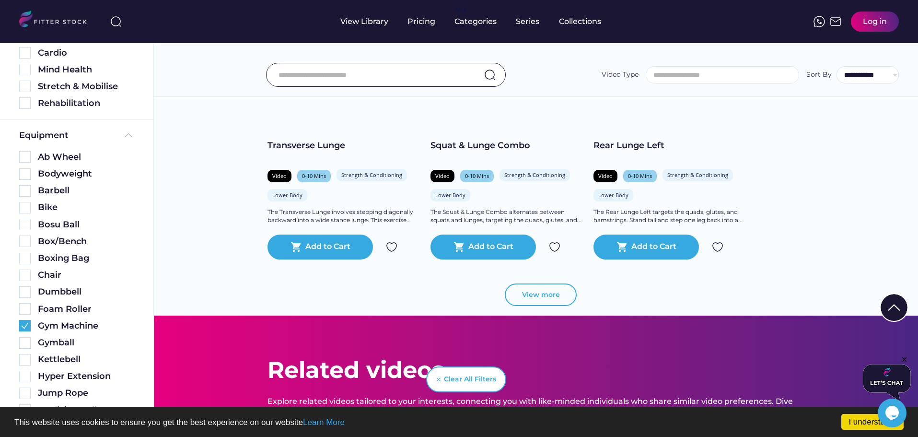
click at [537, 294] on button "View more" at bounding box center [541, 294] width 72 height 23
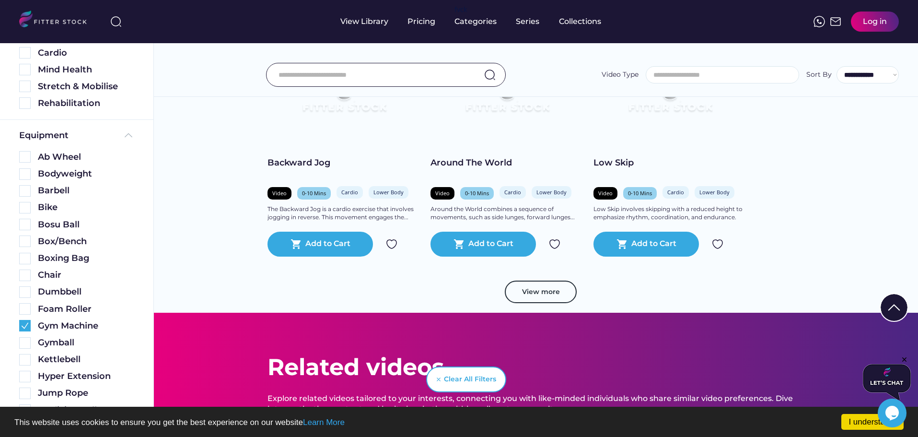
scroll to position [22990, 0]
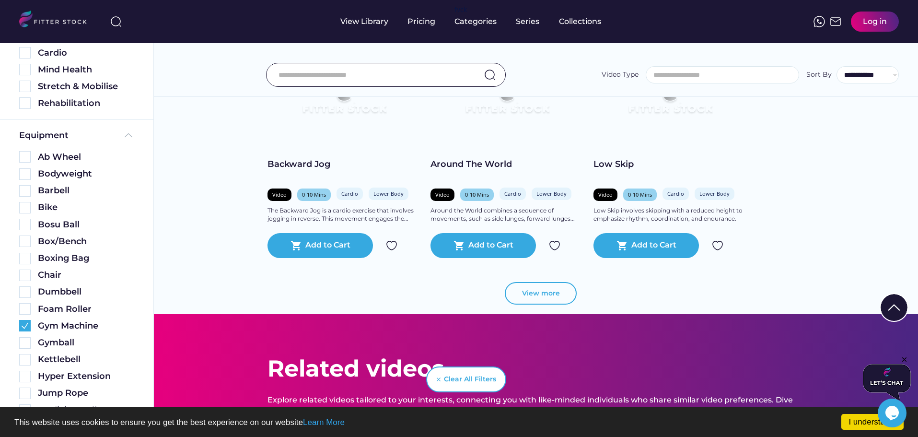
click at [546, 295] on button "View more" at bounding box center [541, 293] width 72 height 23
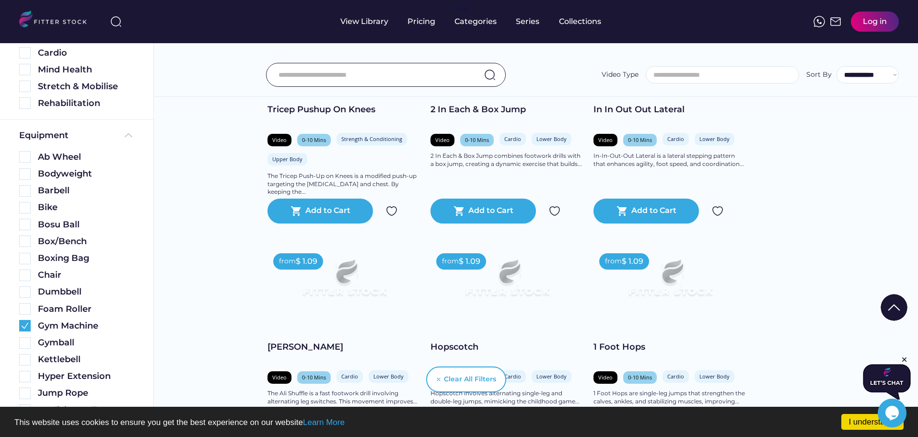
scroll to position [24715, 0]
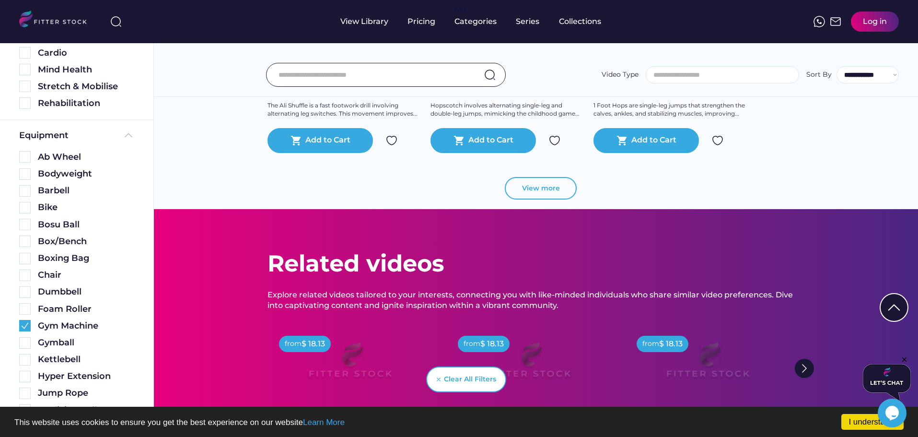
click at [549, 190] on button "View more" at bounding box center [541, 188] width 72 height 23
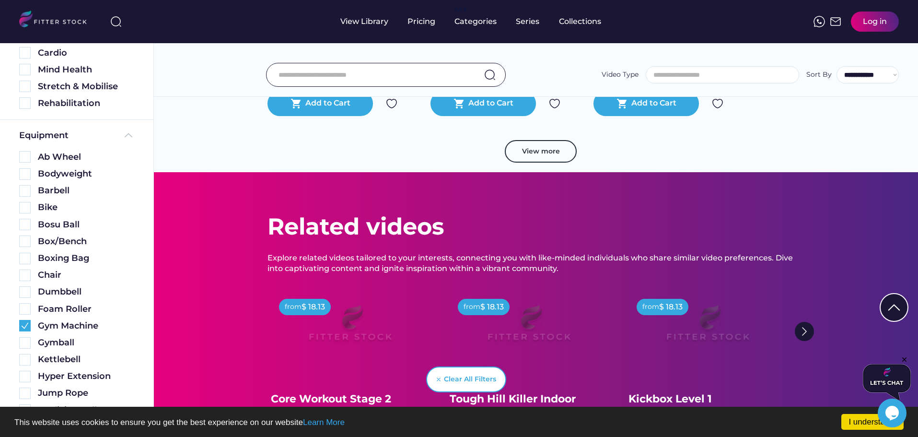
scroll to position [26201, 0]
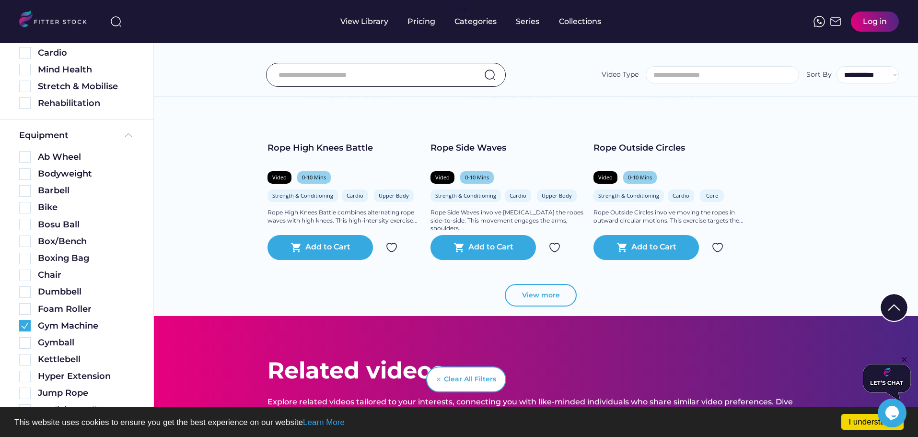
click at [531, 296] on button "View more" at bounding box center [541, 295] width 72 height 23
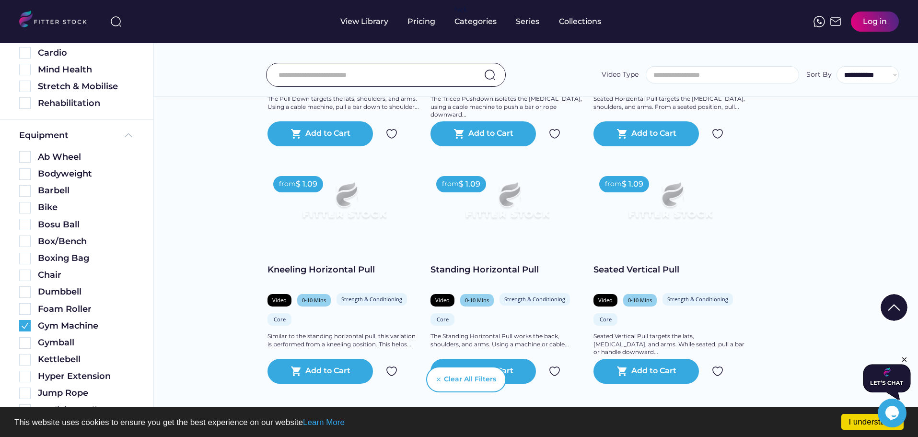
scroll to position [27783, 0]
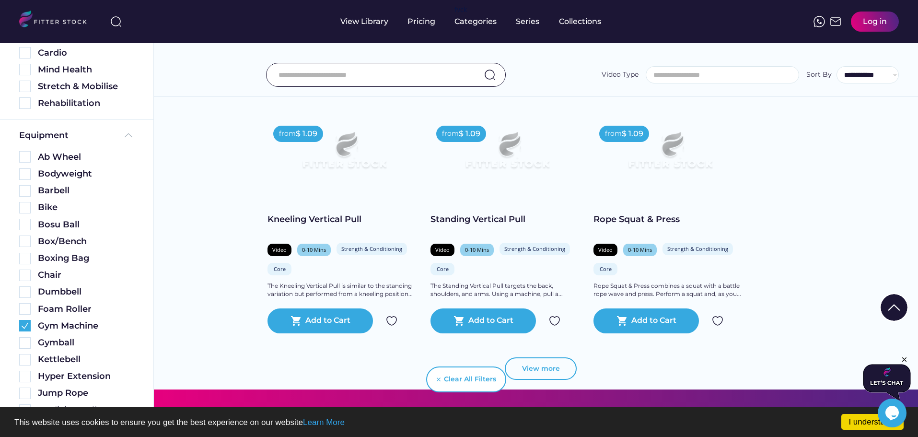
click at [539, 365] on button "View more" at bounding box center [541, 368] width 72 height 23
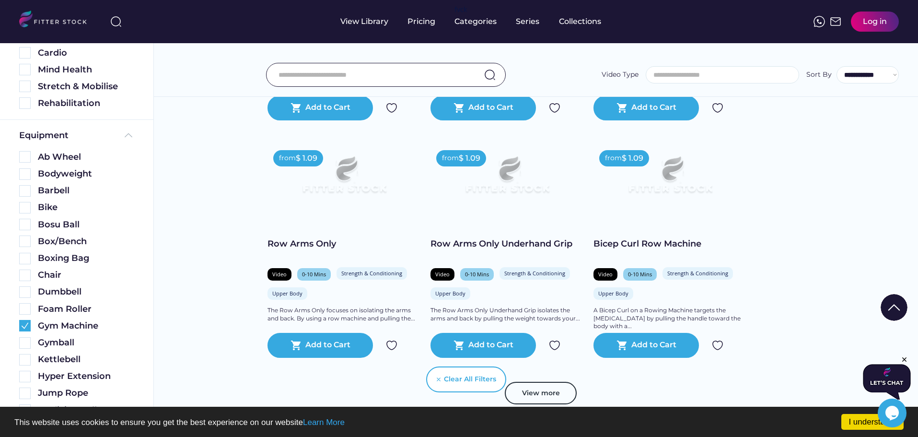
scroll to position [29364, 0]
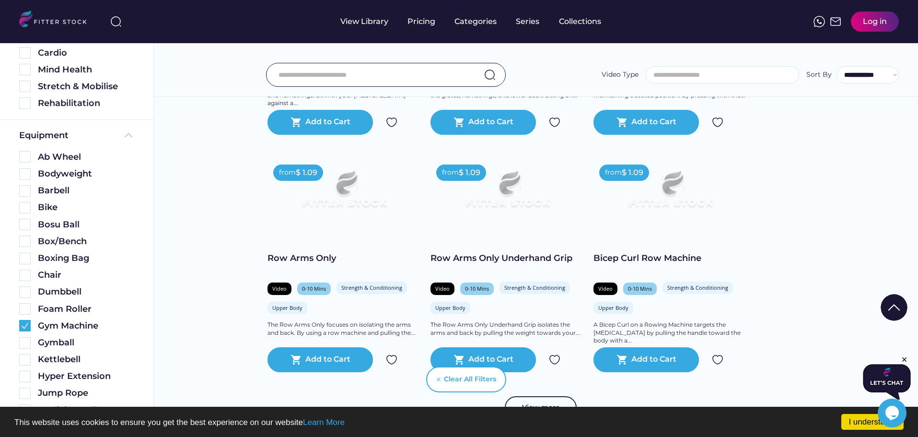
click at [670, 265] on h2 "Bicep Curl Row Machine" at bounding box center [669, 264] width 153 height 24
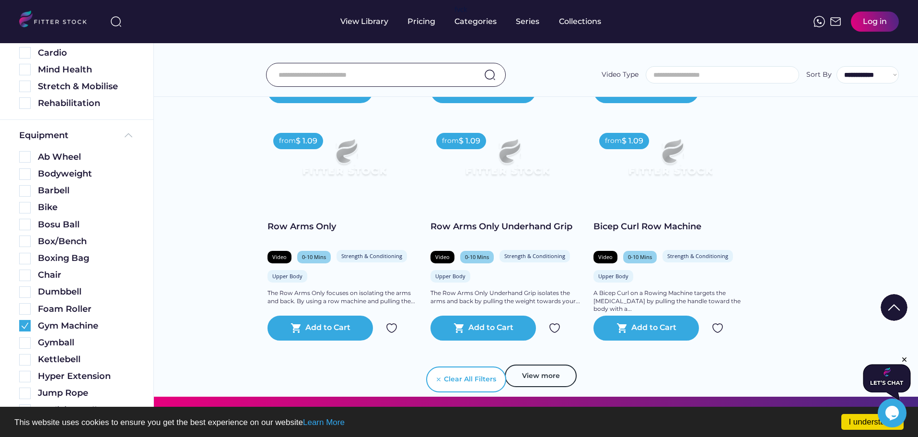
scroll to position [29460, 0]
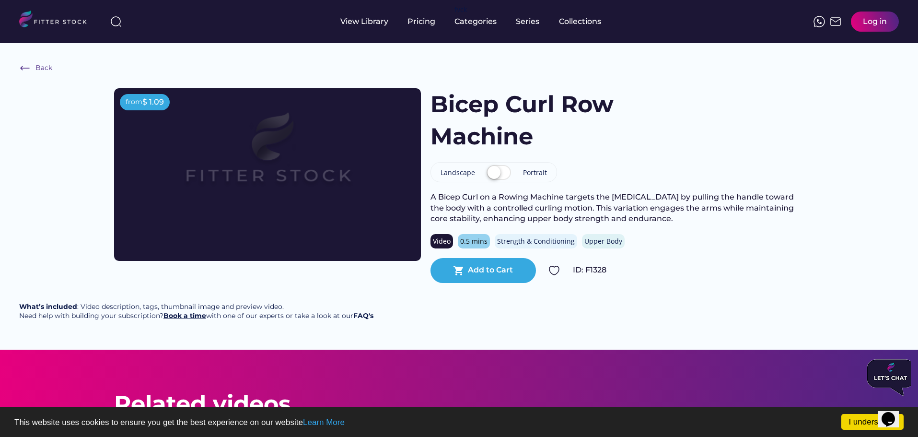
click at [179, 320] on strong "Book a time" at bounding box center [184, 315] width 43 height 9
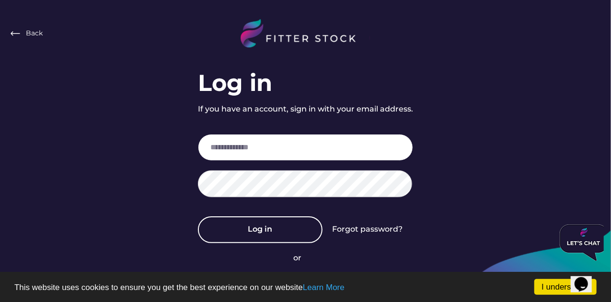
drag, startPoint x: 264, startPoint y: 149, endPoint x: 254, endPoint y: 149, distance: 10.1
click at [264, 149] on input "email" at bounding box center [305, 147] width 215 height 27
type input "**********"
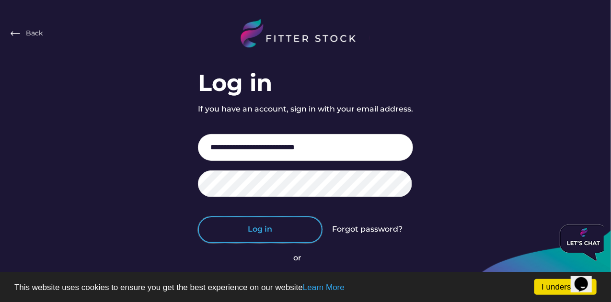
drag, startPoint x: 276, startPoint y: 231, endPoint x: 238, endPoint y: 227, distance: 38.5
click at [238, 227] on button "Log in" at bounding box center [260, 230] width 125 height 27
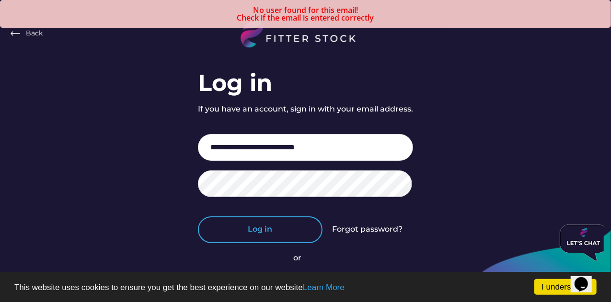
click at [273, 229] on button "Log in" at bounding box center [260, 230] width 125 height 27
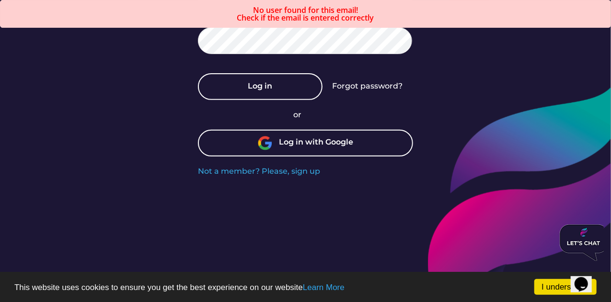
scroll to position [144, 0]
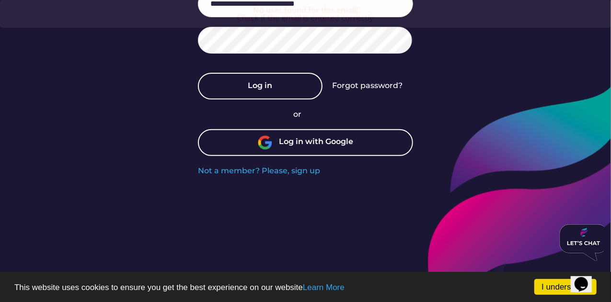
click at [336, 148] on div "Log in with Google" at bounding box center [316, 143] width 74 height 12
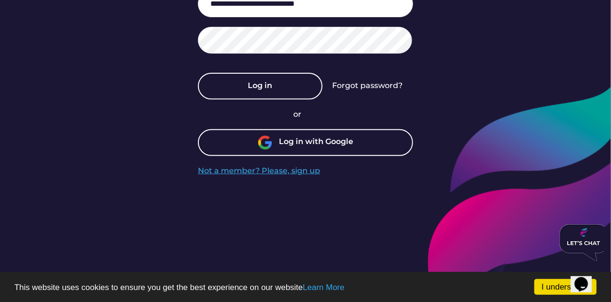
click at [263, 167] on div "Not a member? Please, sign up" at bounding box center [259, 171] width 122 height 11
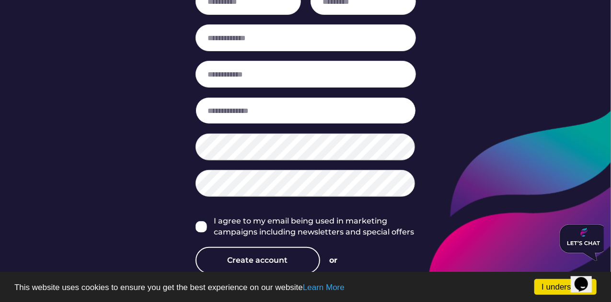
scroll to position [96, 0]
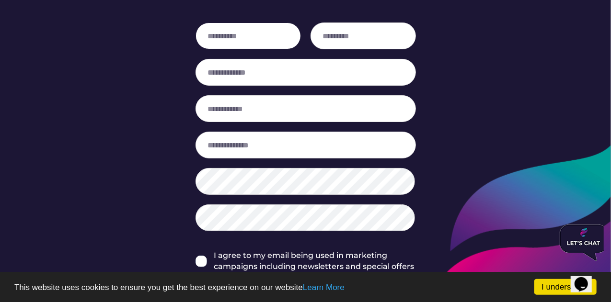
click at [241, 37] on input "input" at bounding box center [248, 36] width 105 height 27
type input "*****"
type input "******"
type input "**********"
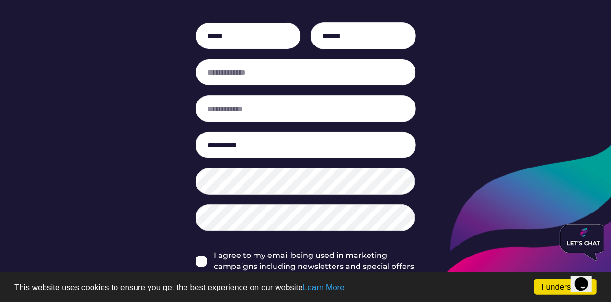
click at [229, 77] on input "email" at bounding box center [306, 72] width 220 height 27
type input "**********"
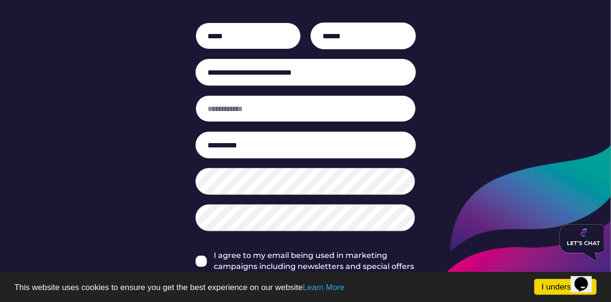
click at [256, 107] on input "input" at bounding box center [306, 108] width 220 height 27
type input "**********"
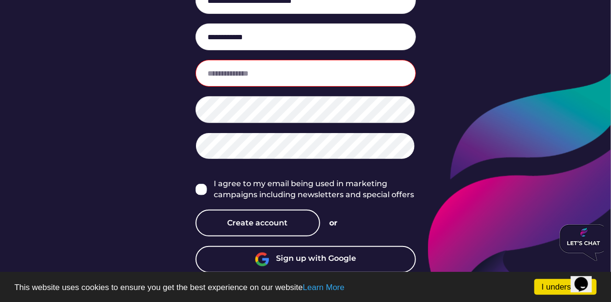
scroll to position [168, 0]
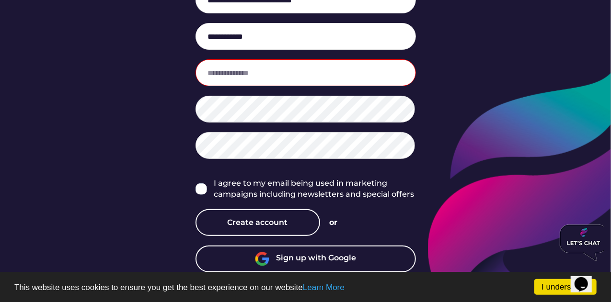
click at [203, 190] on img at bounding box center [202, 190] width 12 height 12
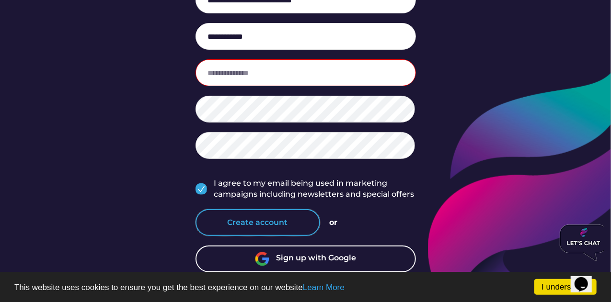
click at [245, 219] on button "Create account" at bounding box center [258, 222] width 125 height 27
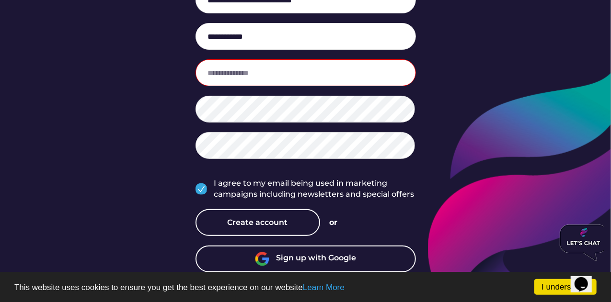
click at [272, 80] on input "input" at bounding box center [306, 72] width 220 height 27
type input "**********"
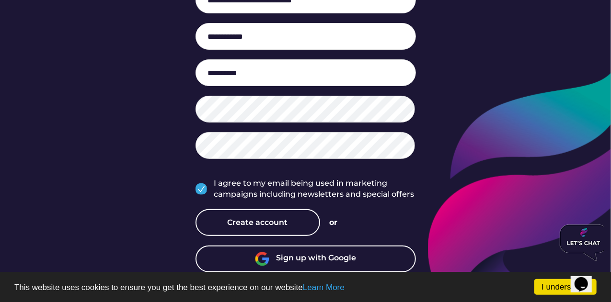
click at [255, 216] on button "Create account" at bounding box center [258, 222] width 125 height 27
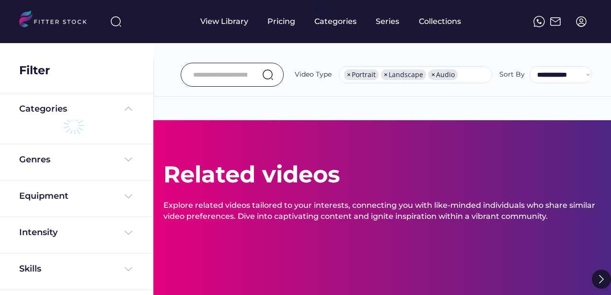
select select "**********"
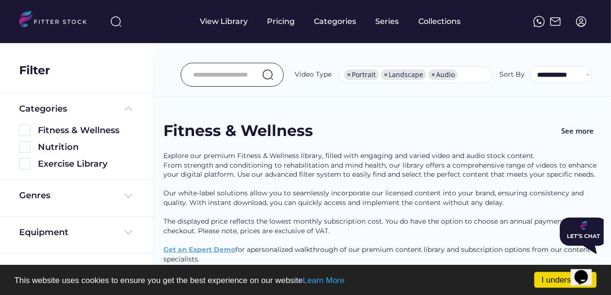
click at [559, 247] on icon "Close" at bounding box center [559, 251] width 0 height 8
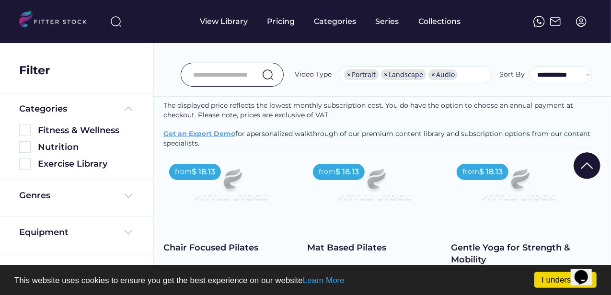
scroll to position [192, 0]
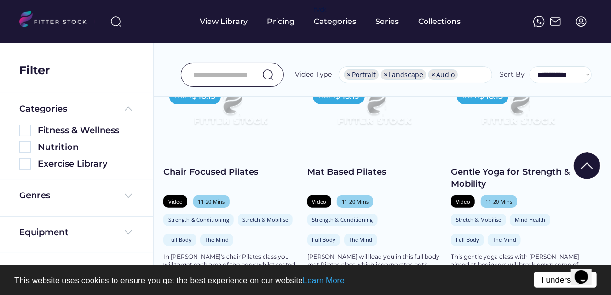
click at [551, 281] on link "I understand!" at bounding box center [565, 280] width 62 height 16
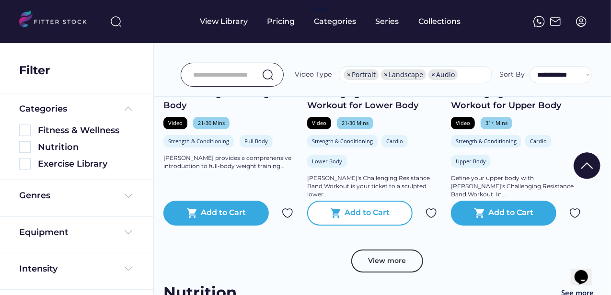
scroll to position [1773, 0]
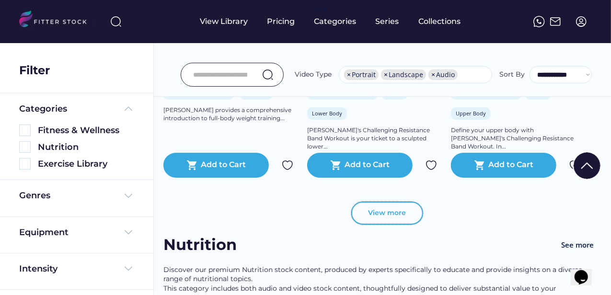
click at [386, 225] on button "View more" at bounding box center [387, 213] width 72 height 23
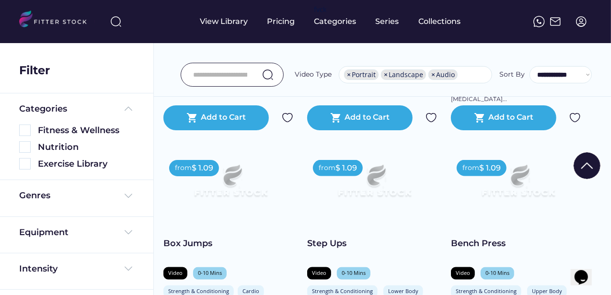
scroll to position [6087, 0]
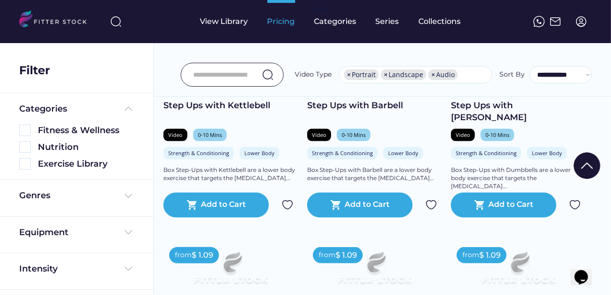
click at [278, 25] on div "Pricing" at bounding box center [281, 21] width 28 height 11
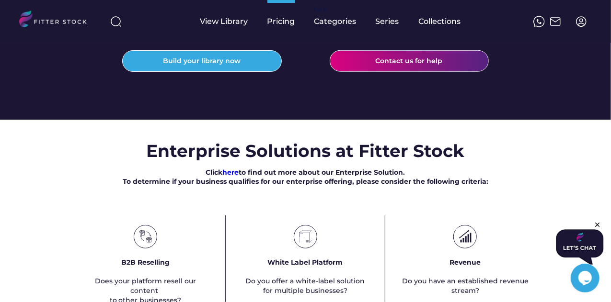
scroll to position [383, 0]
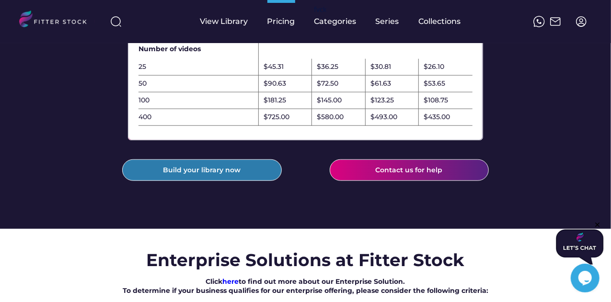
click at [218, 176] on button "Build your library now" at bounding box center [201, 171] width 159 height 22
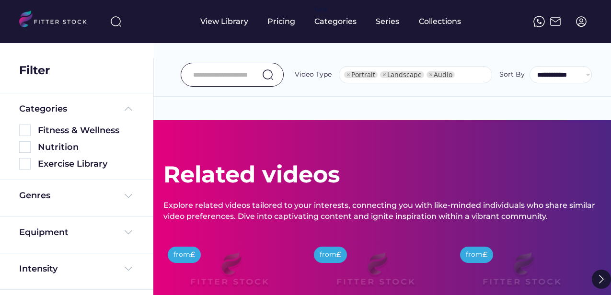
select select "**********"
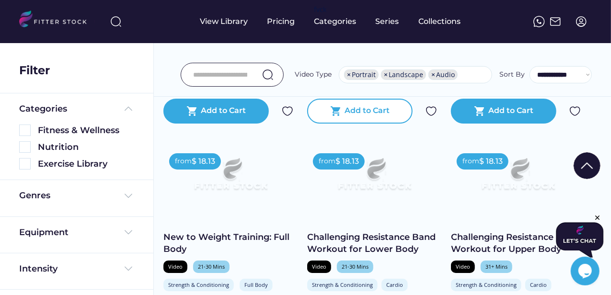
scroll to position [1821, 0]
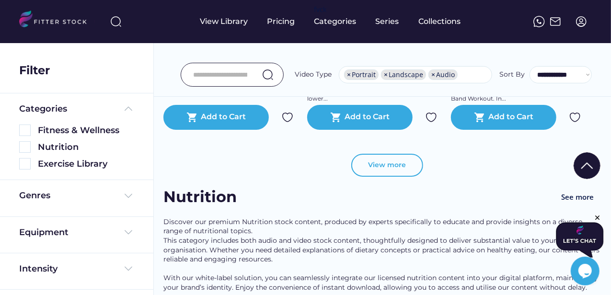
click at [398, 170] on button "View more" at bounding box center [387, 165] width 72 height 23
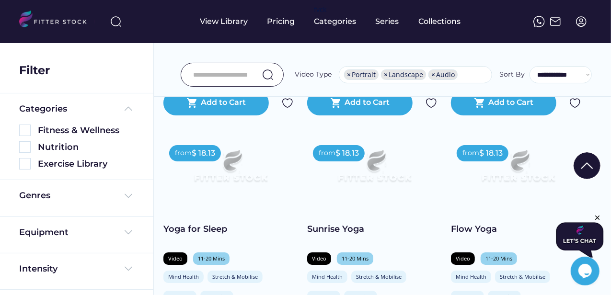
scroll to position [3547, 0]
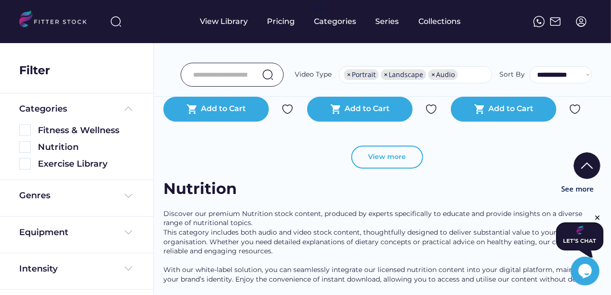
click at [370, 166] on button "View more" at bounding box center [387, 157] width 72 height 23
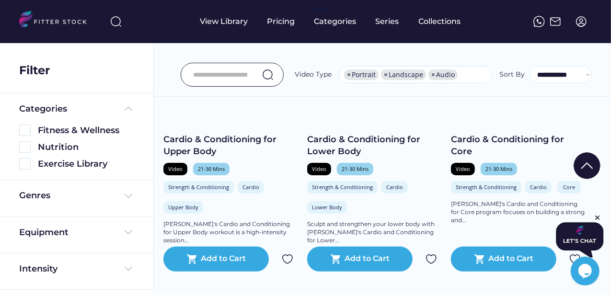
scroll to position [3834, 0]
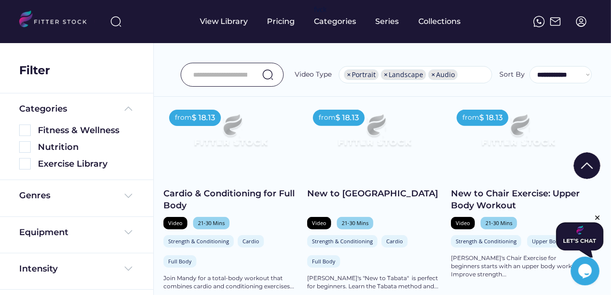
click at [377, 150] on img at bounding box center [374, 134] width 107 height 60
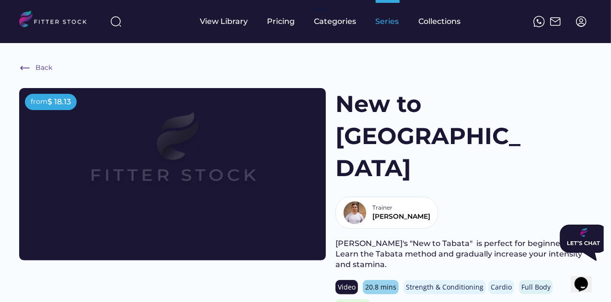
click at [380, 31] on div "Series" at bounding box center [388, 21] width 24 height 43
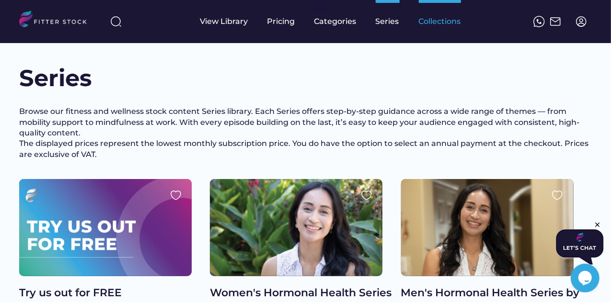
click at [437, 20] on div "Collections" at bounding box center [440, 21] width 42 height 11
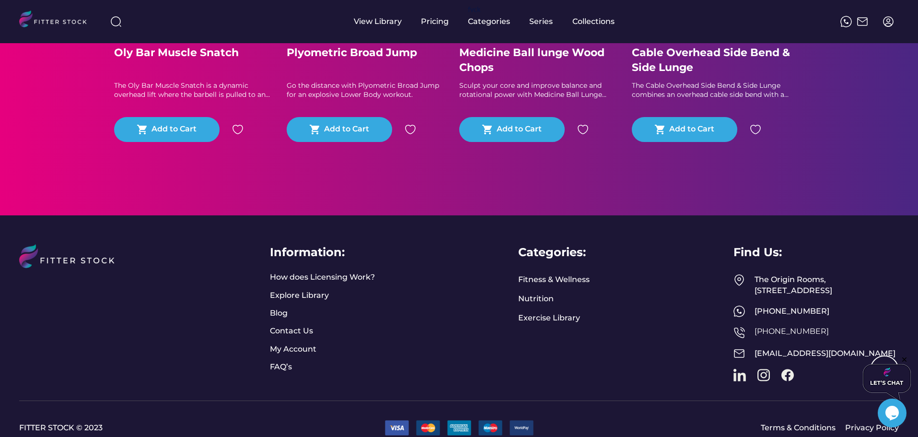
scroll to position [527, 0]
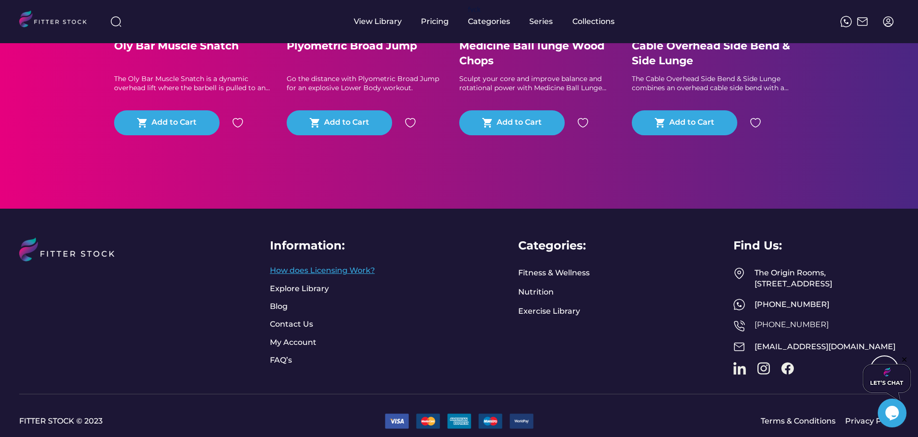
drag, startPoint x: 316, startPoint y: 278, endPoint x: 298, endPoint y: 278, distance: 17.7
click at [316, 276] on link "How does Licensing Work?" at bounding box center [322, 270] width 105 height 11
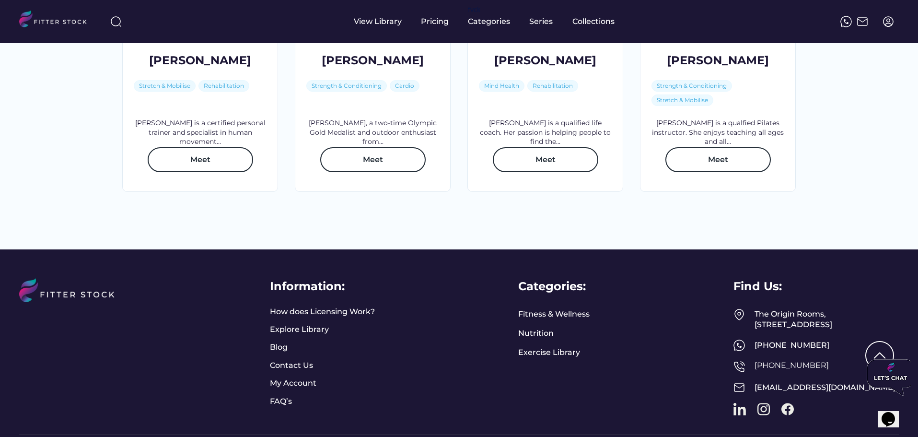
scroll to position [1605, 0]
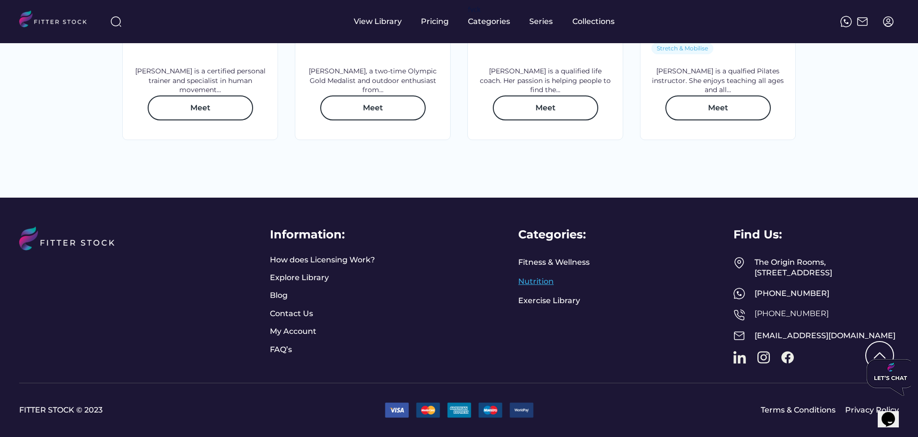
click at [525, 276] on link "Nutrition" at bounding box center [535, 281] width 35 height 11
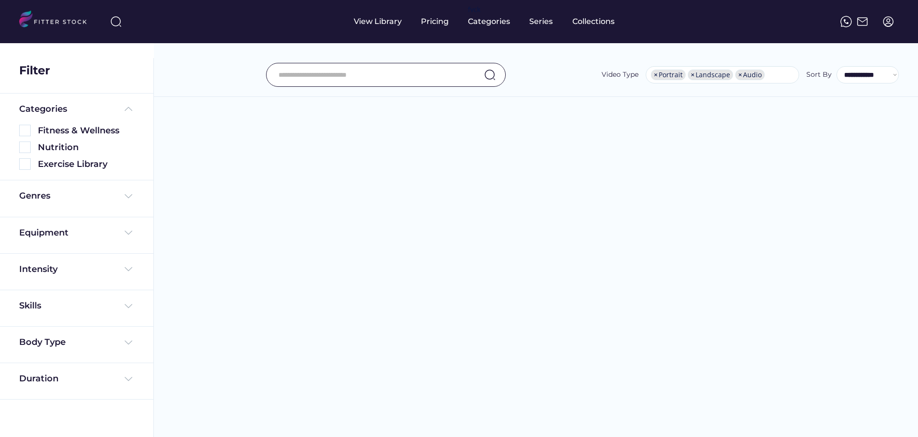
select select "**********"
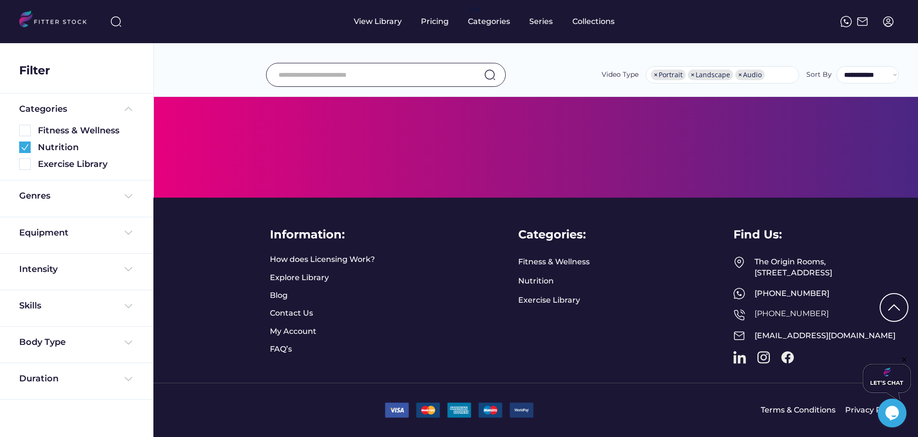
scroll to position [2110, 0]
click at [280, 344] on link "FAQ’s" at bounding box center [282, 349] width 24 height 11
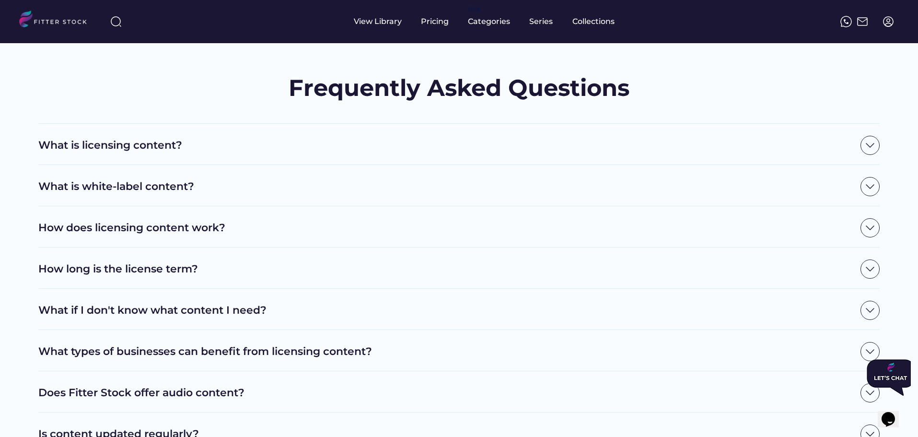
click at [228, 132] on div "What is licensing content?" at bounding box center [458, 144] width 841 height 41
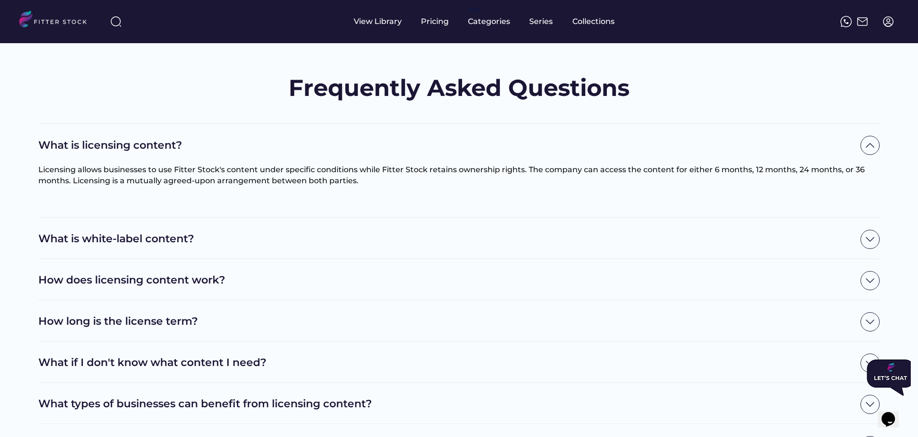
click at [229, 240] on h2 "What is white-label content?" at bounding box center [446, 238] width 817 height 15
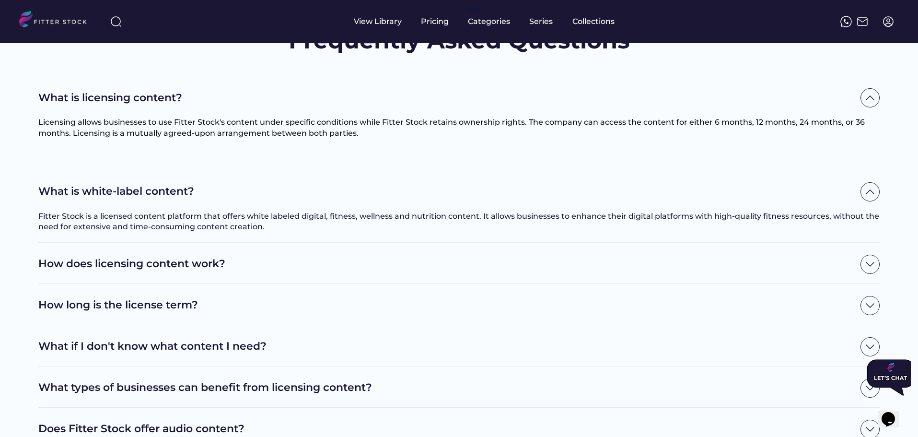
scroll to position [48, 0]
click at [259, 260] on h2 "How does licensing content work?" at bounding box center [446, 263] width 817 height 15
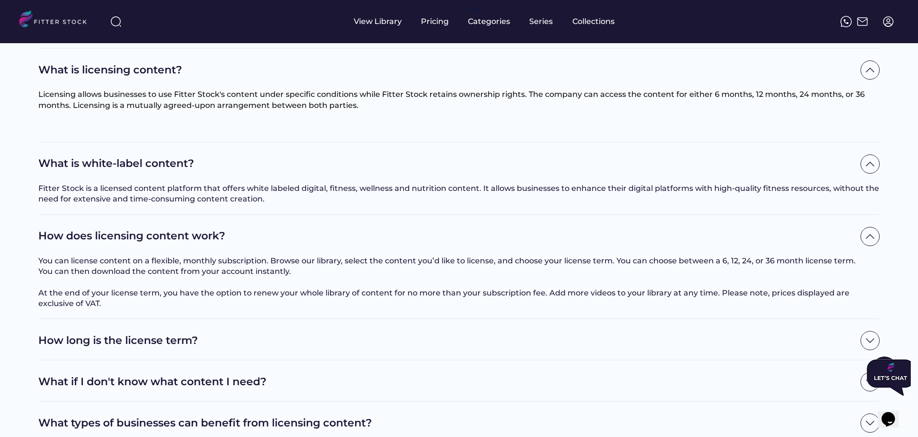
scroll to position [96, 0]
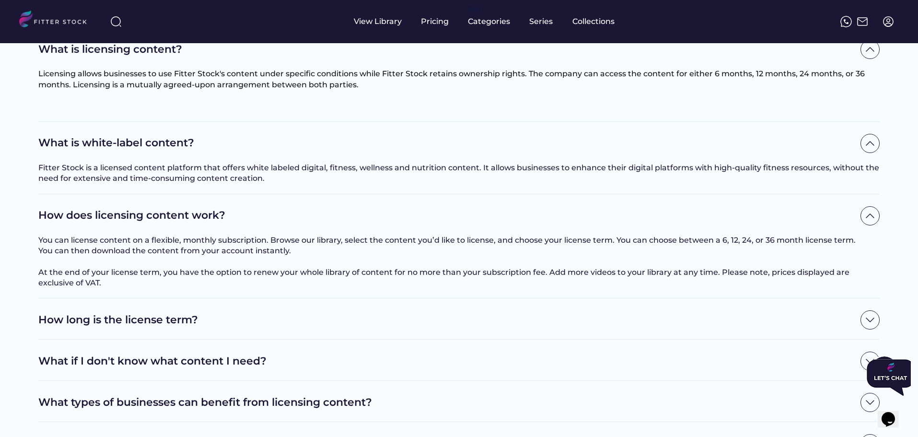
click at [228, 327] on h2 "How long is the license term?" at bounding box center [446, 319] width 817 height 15
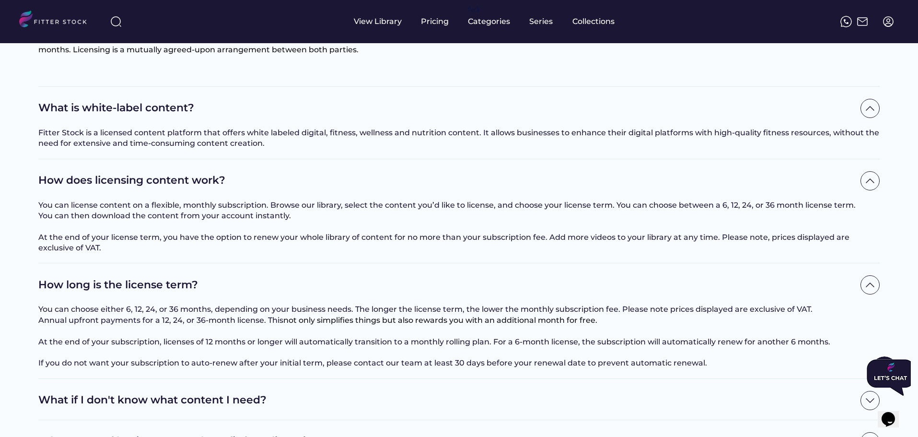
scroll to position [192, 0]
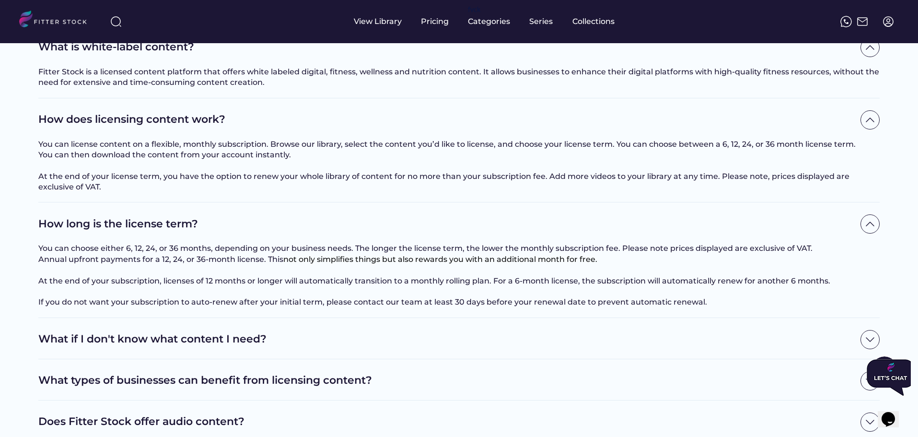
click at [294, 349] on div "What if I don't know what content I need?" at bounding box center [458, 339] width 841 height 19
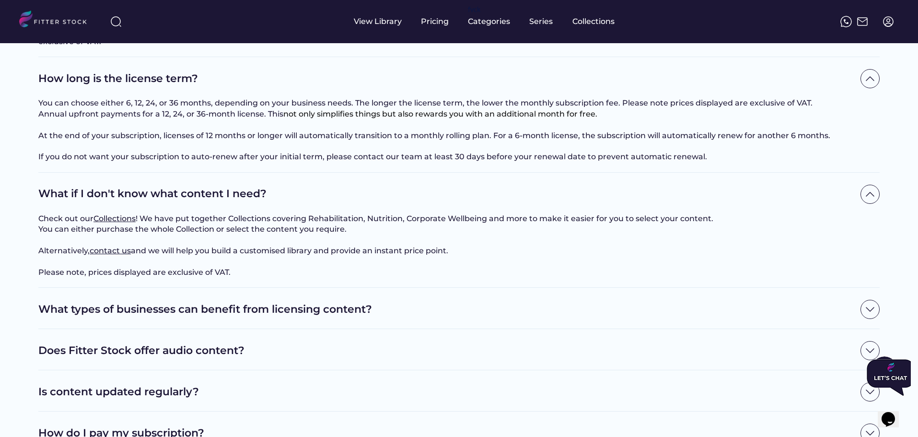
scroll to position [383, 0]
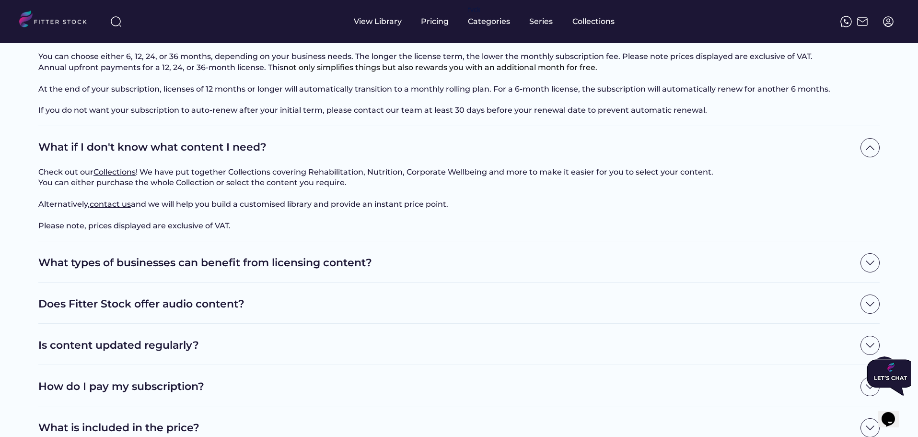
click at [193, 270] on h2 "What types of businesses can benefit from licensing content?" at bounding box center [446, 262] width 817 height 15
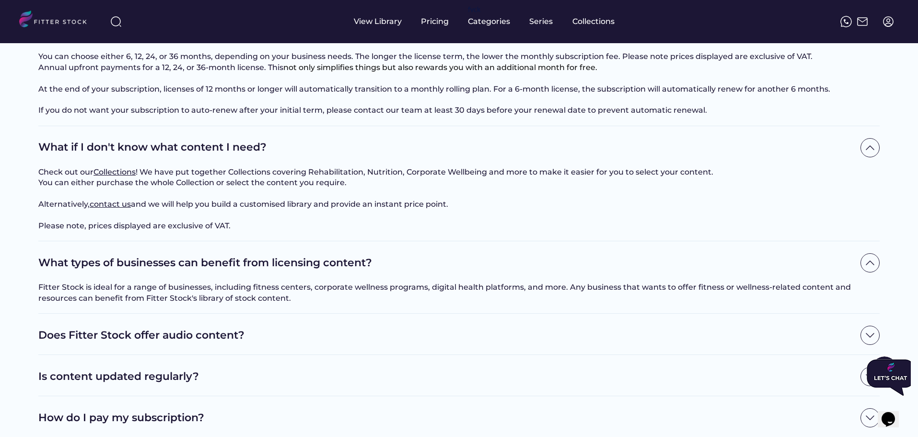
scroll to position [431, 0]
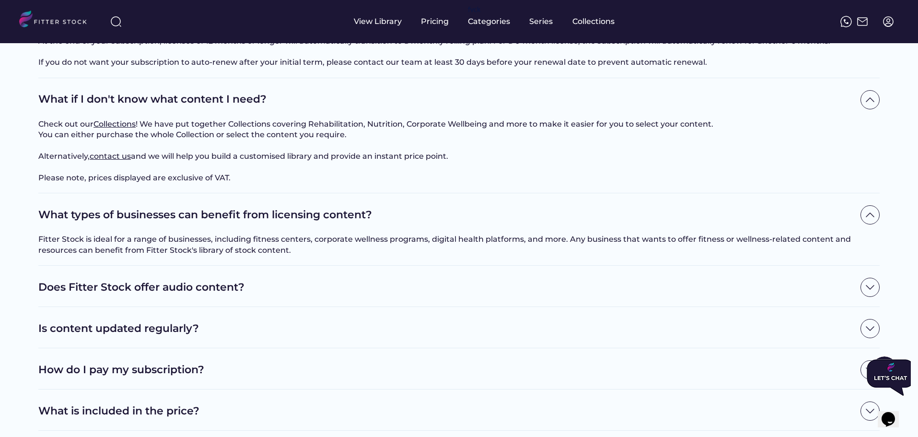
click at [233, 307] on div "Does Fitter Stock offer audio content?" at bounding box center [458, 286] width 841 height 41
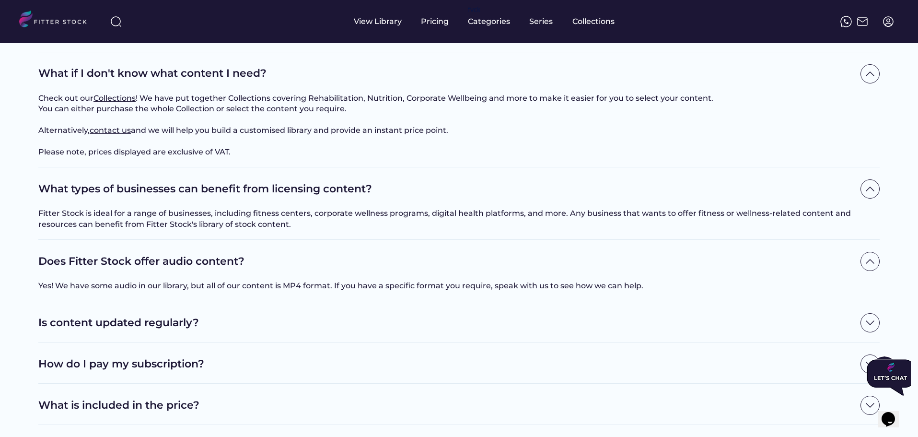
scroll to position [479, 0]
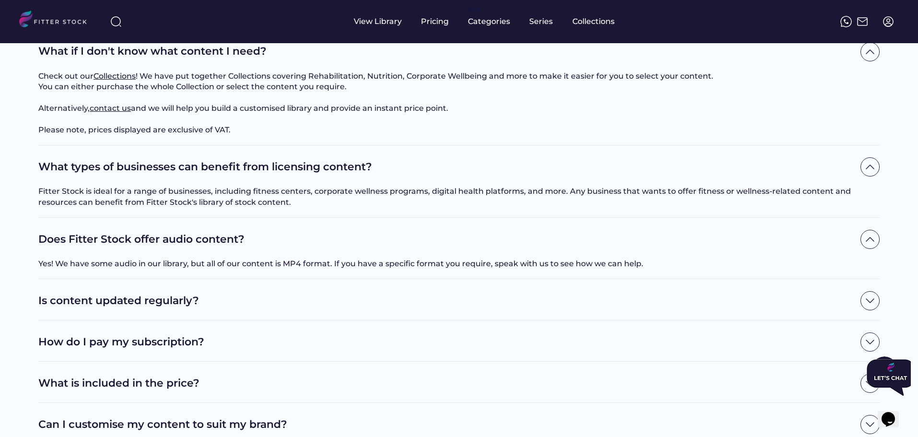
click at [195, 308] on h2 "Is content updated regularly?" at bounding box center [446, 300] width 817 height 15
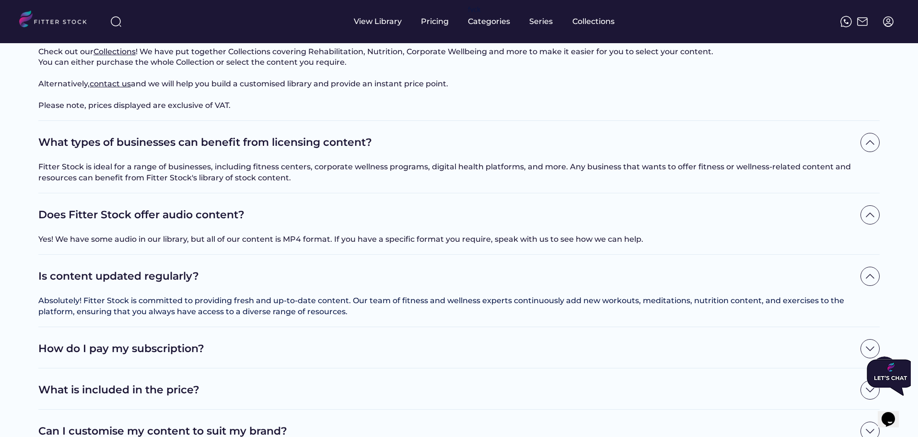
scroll to position [527, 0]
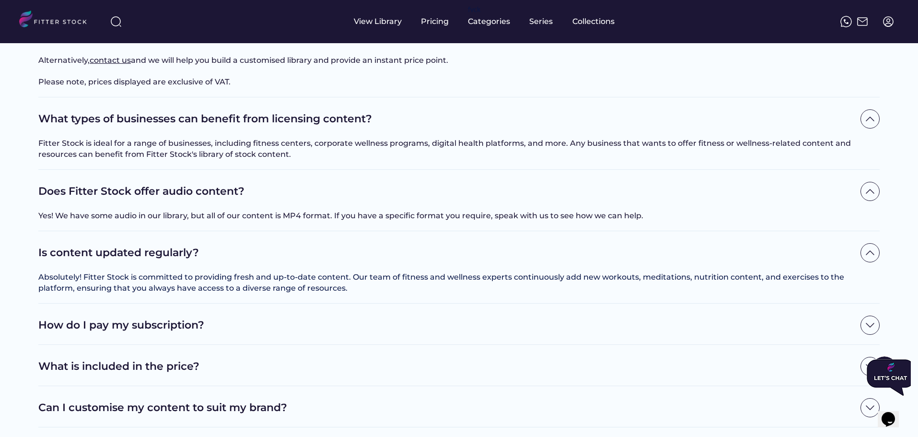
click at [203, 333] on h2 "How do I pay my subscription?" at bounding box center [446, 325] width 817 height 15
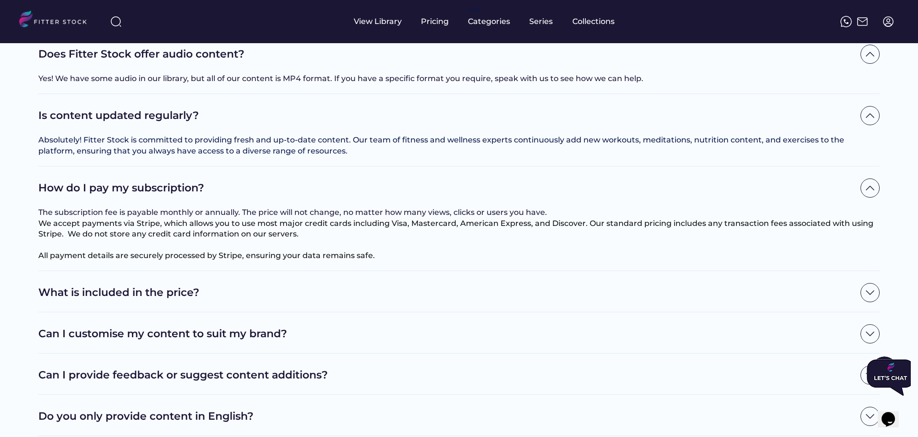
scroll to position [719, 0]
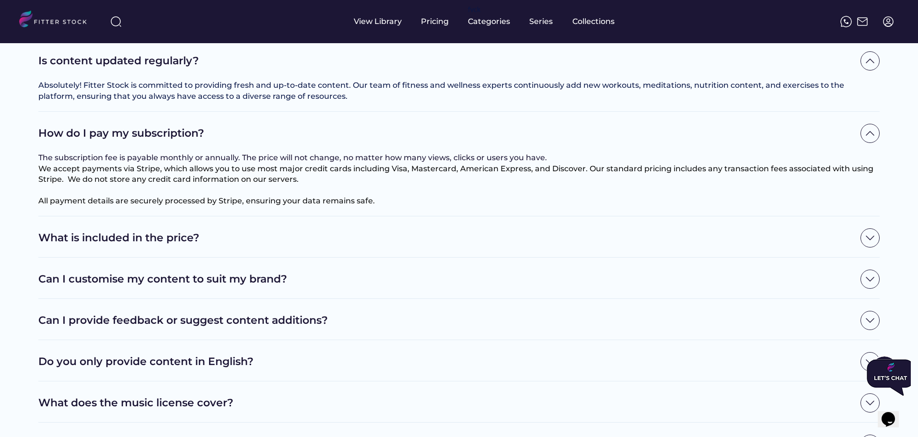
click at [187, 245] on h2 "What is included in the price?" at bounding box center [446, 238] width 817 height 15
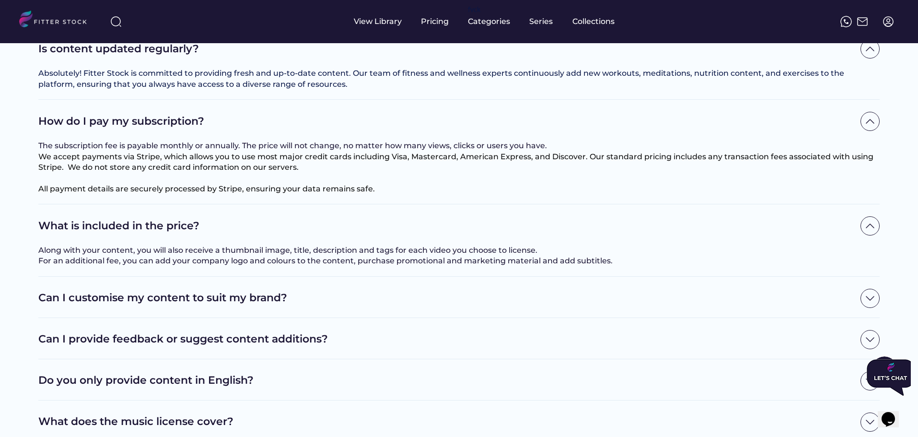
scroll to position [767, 0]
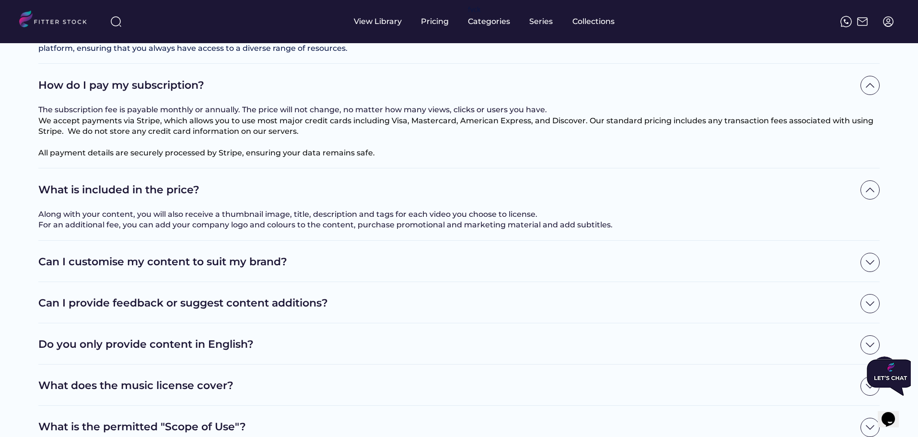
click at [229, 269] on h2 "Can I customise my content to suit my brand?" at bounding box center [446, 262] width 817 height 15
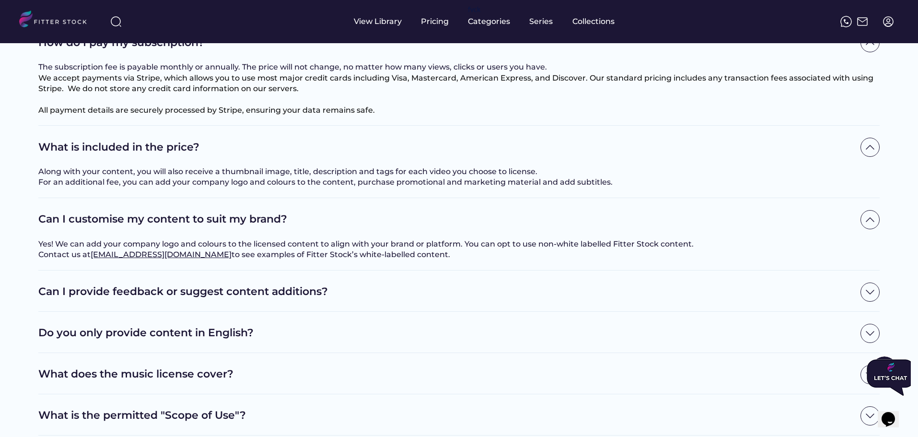
scroll to position [863, 0]
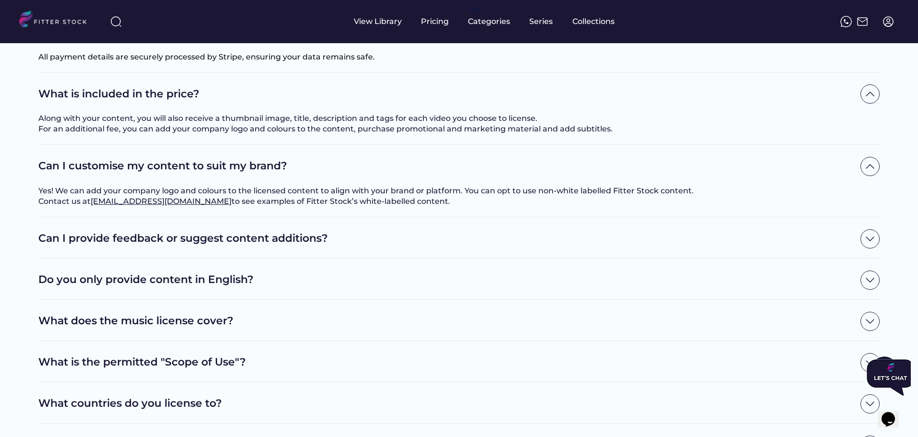
click at [105, 246] on h2 "Can I provide feedback or suggest content additions?" at bounding box center [446, 238] width 817 height 15
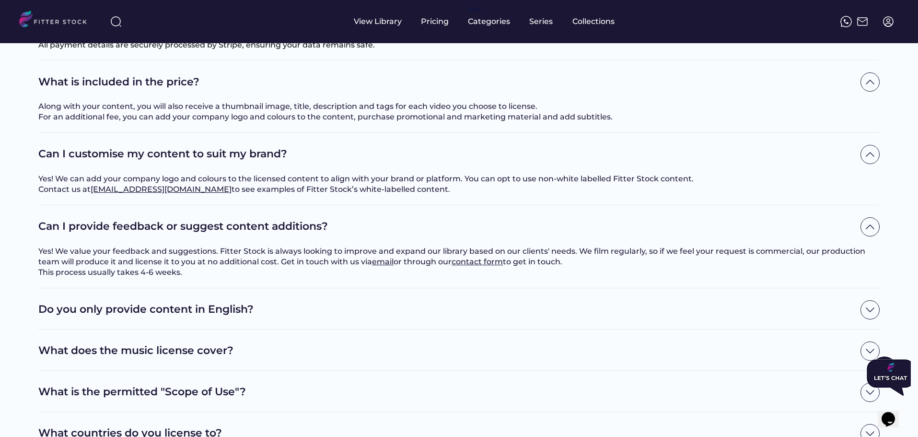
scroll to position [911, 0]
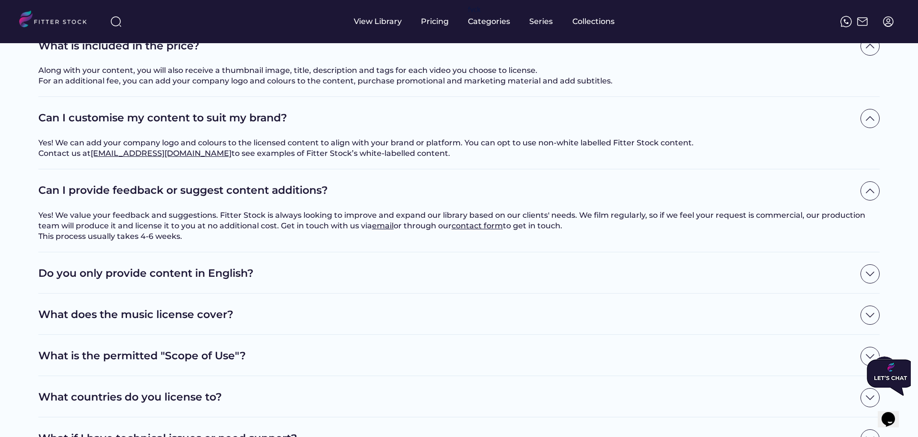
click at [158, 281] on h2 "Do you only provide content in English?" at bounding box center [446, 273] width 817 height 15
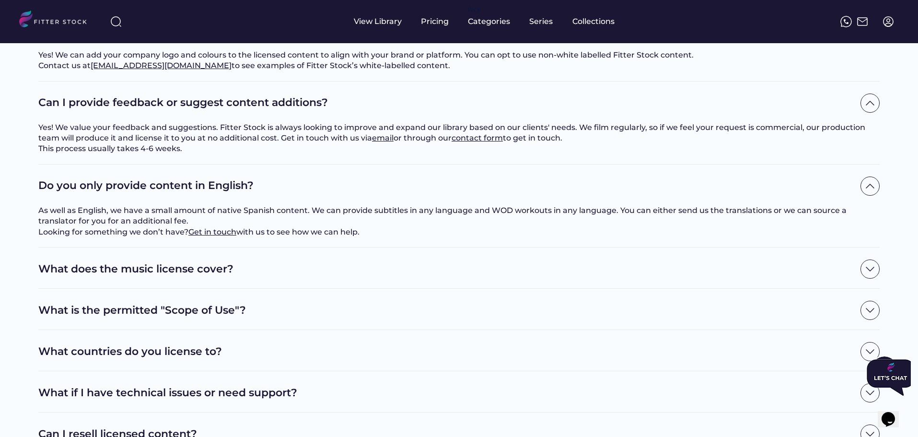
scroll to position [1007, 0]
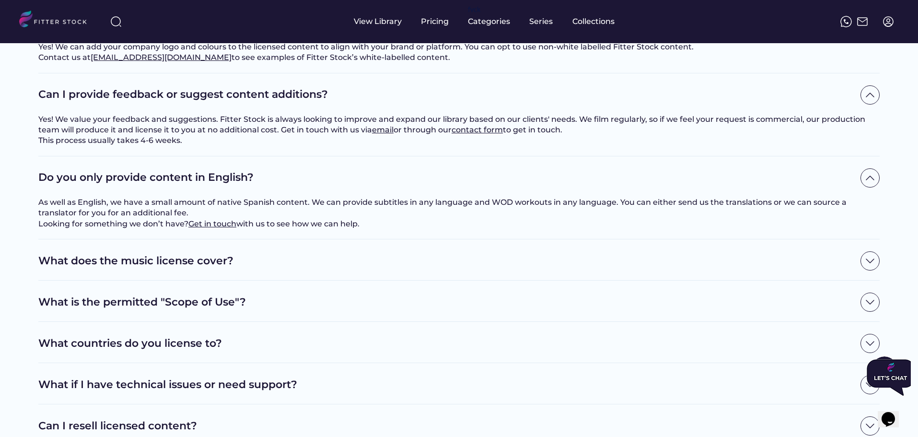
click at [188, 268] on h2 "What does the music license cover?" at bounding box center [446, 261] width 817 height 15
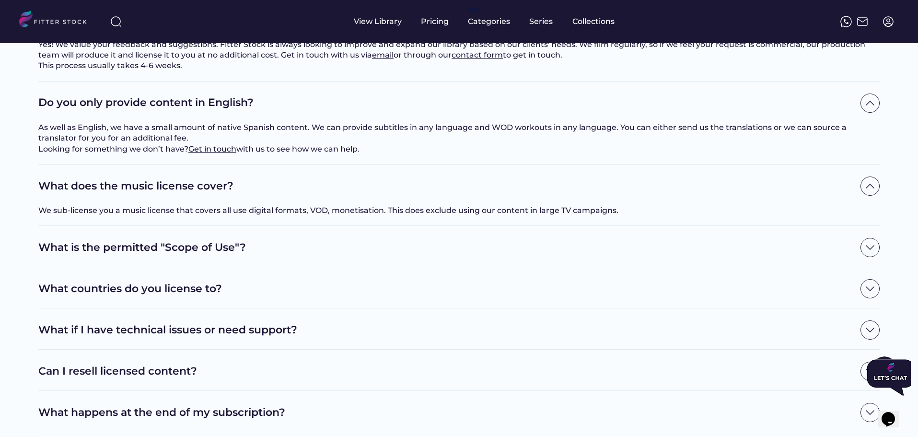
scroll to position [1102, 0]
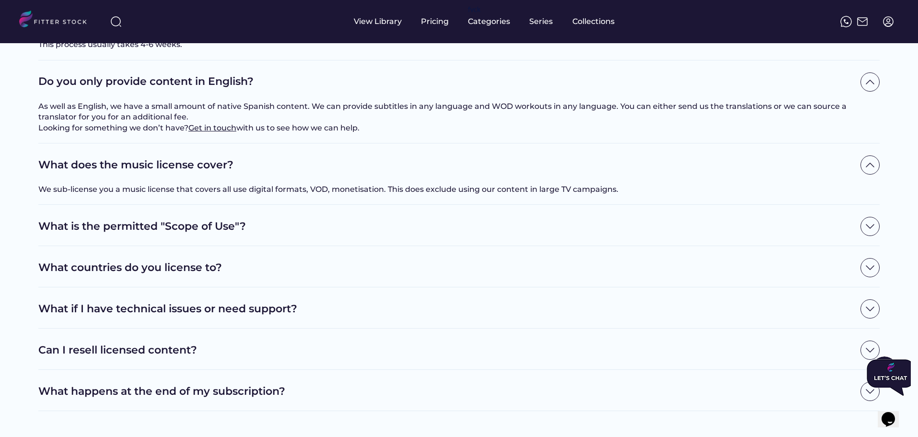
click at [208, 234] on h2 "What is the permitted "Scope of Use"?" at bounding box center [446, 226] width 817 height 15
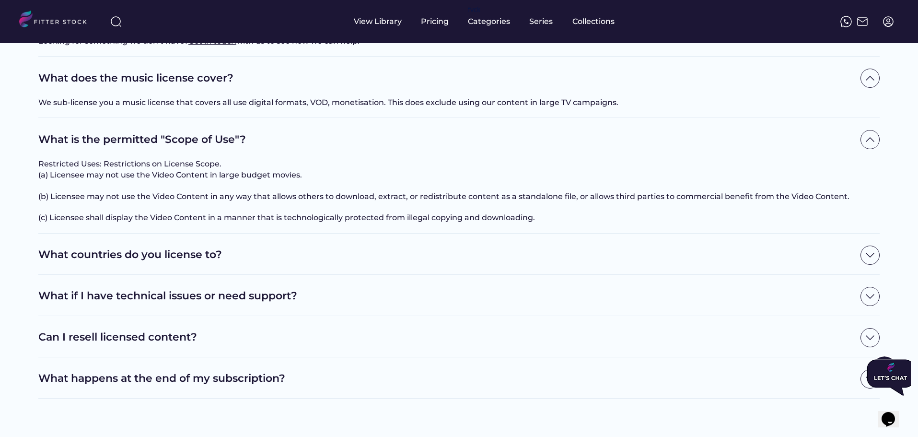
scroll to position [1198, 0]
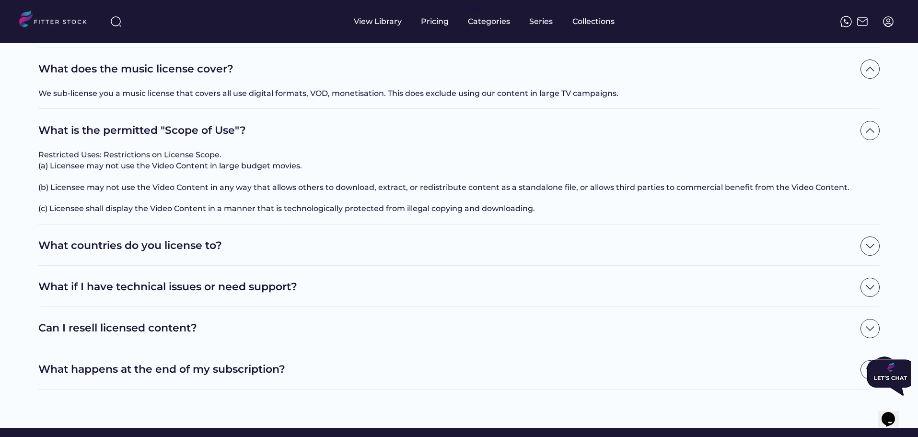
click at [245, 253] on h2 "What countries do you license to?" at bounding box center [446, 245] width 817 height 15
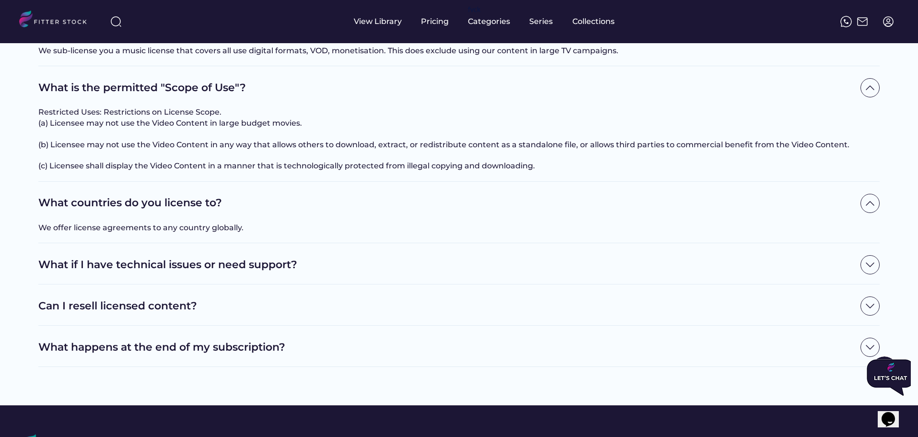
scroll to position [1294, 0]
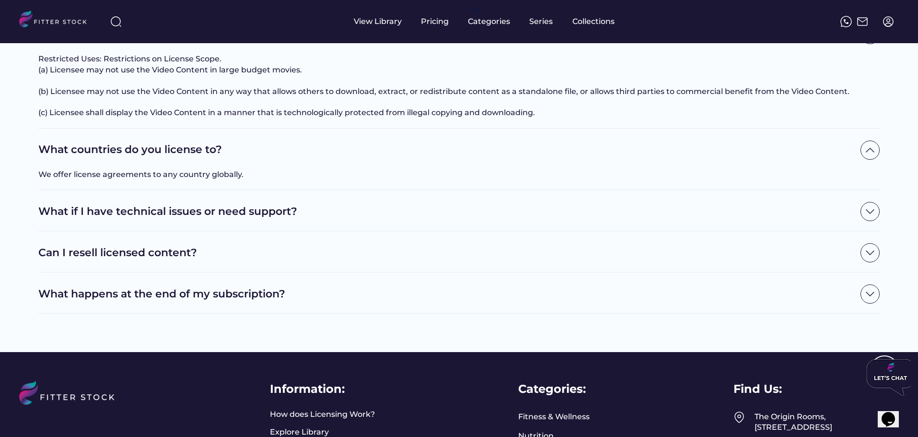
click at [220, 219] on h2 "What if I have technical issues or need support?" at bounding box center [446, 211] width 817 height 15
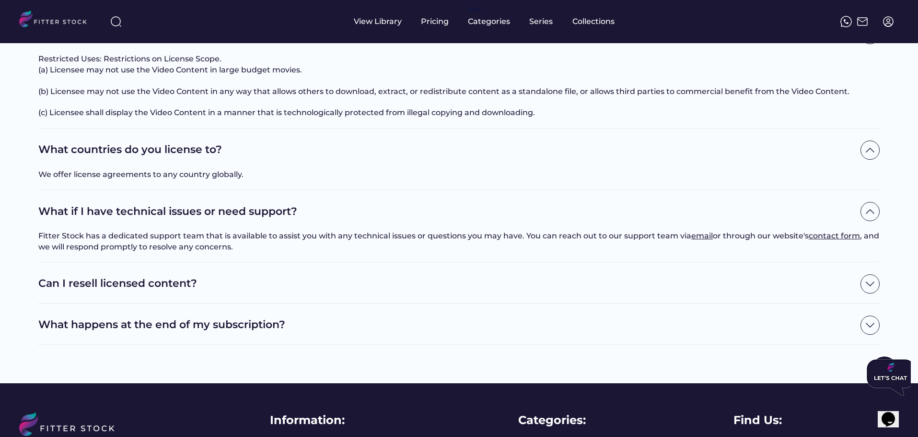
scroll to position [1342, 0]
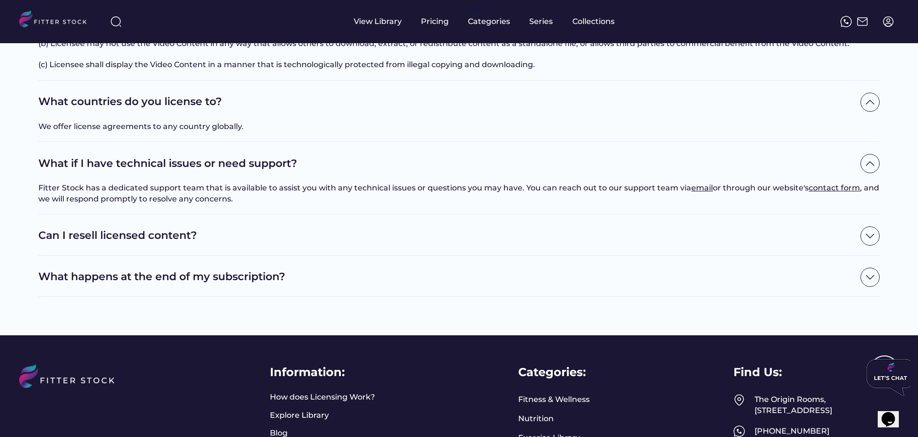
click at [205, 243] on h2 "Can I resell licensed content?" at bounding box center [446, 235] width 817 height 15
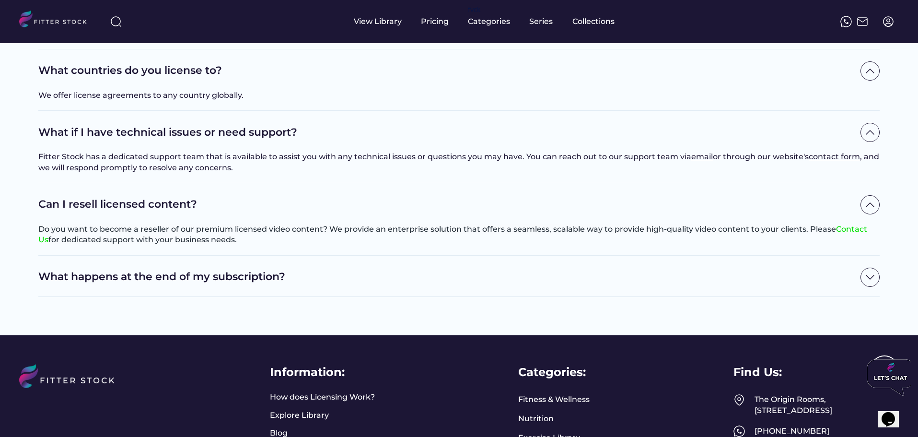
scroll to position [1438, 0]
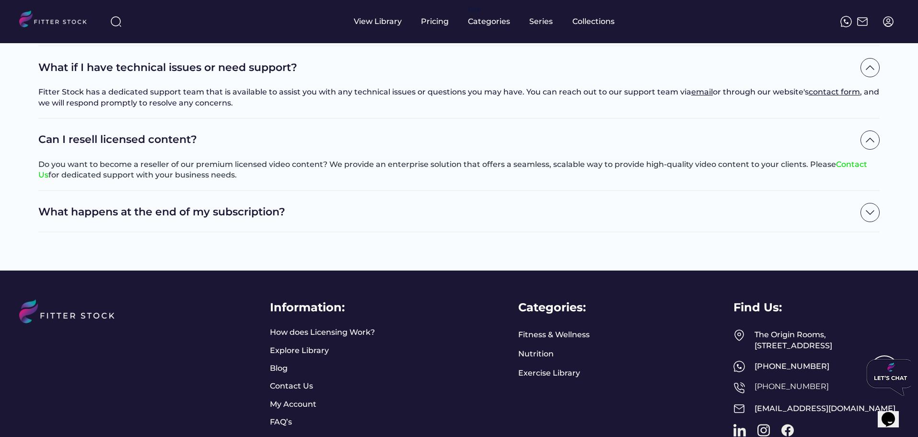
click at [197, 232] on div "What happens at the end of my subscription?" at bounding box center [458, 211] width 841 height 41
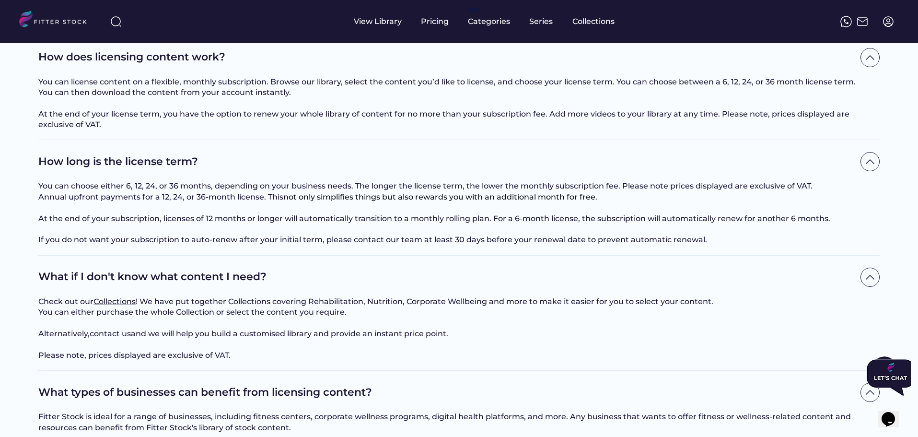
scroll to position [336, 0]
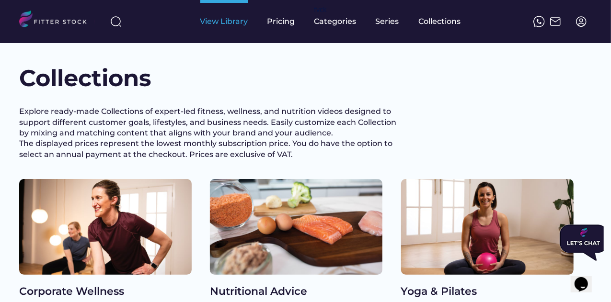
scroll to position [240, 0]
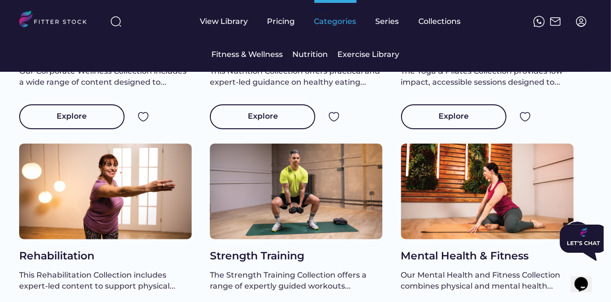
click at [336, 23] on div "Categories" at bounding box center [335, 21] width 42 height 11
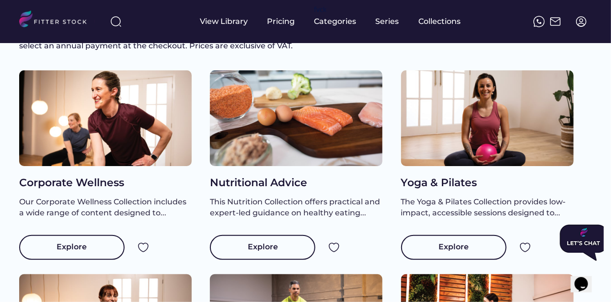
scroll to position [0, 0]
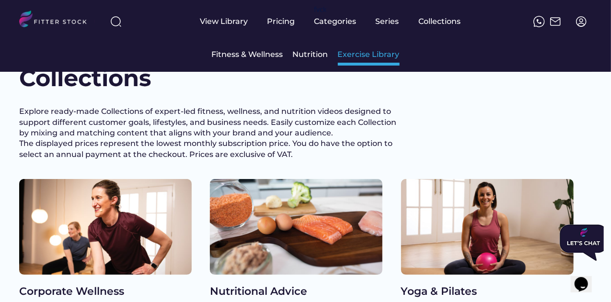
click at [365, 56] on div "Exercise Library" at bounding box center [369, 54] width 62 height 11
